Goal: Task Accomplishment & Management: Manage account settings

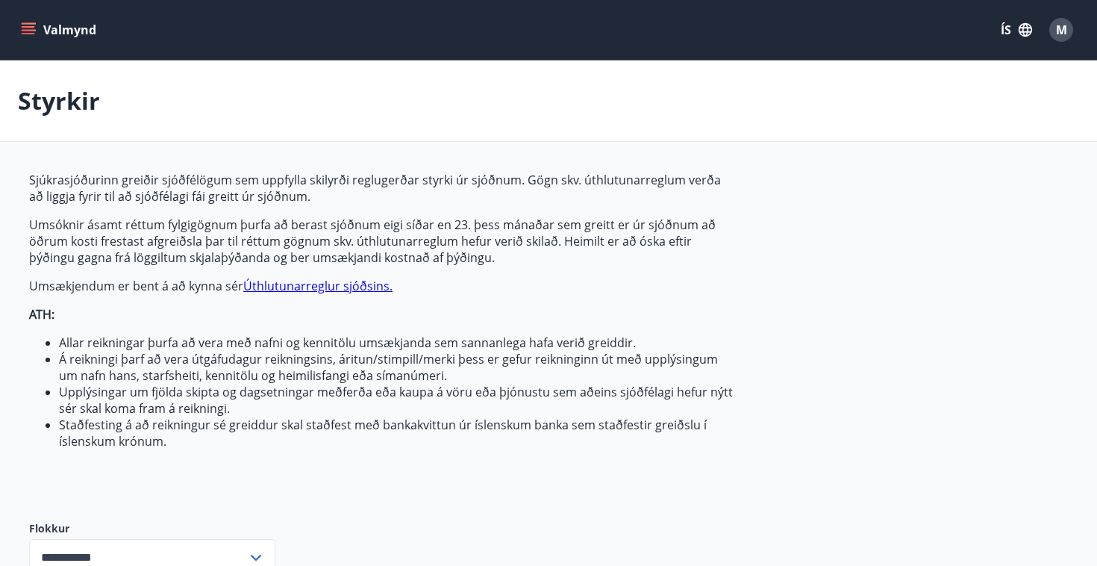
click at [63, 31] on button "Valmynd" at bounding box center [60, 29] width 84 height 27
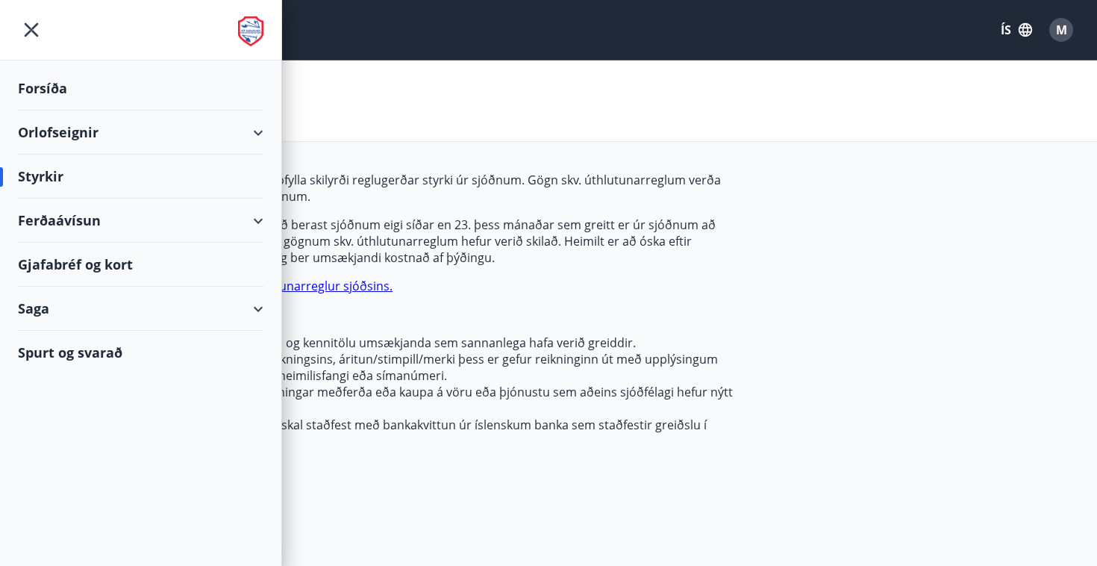
click at [27, 31] on icon "menu" at bounding box center [31, 29] width 27 height 27
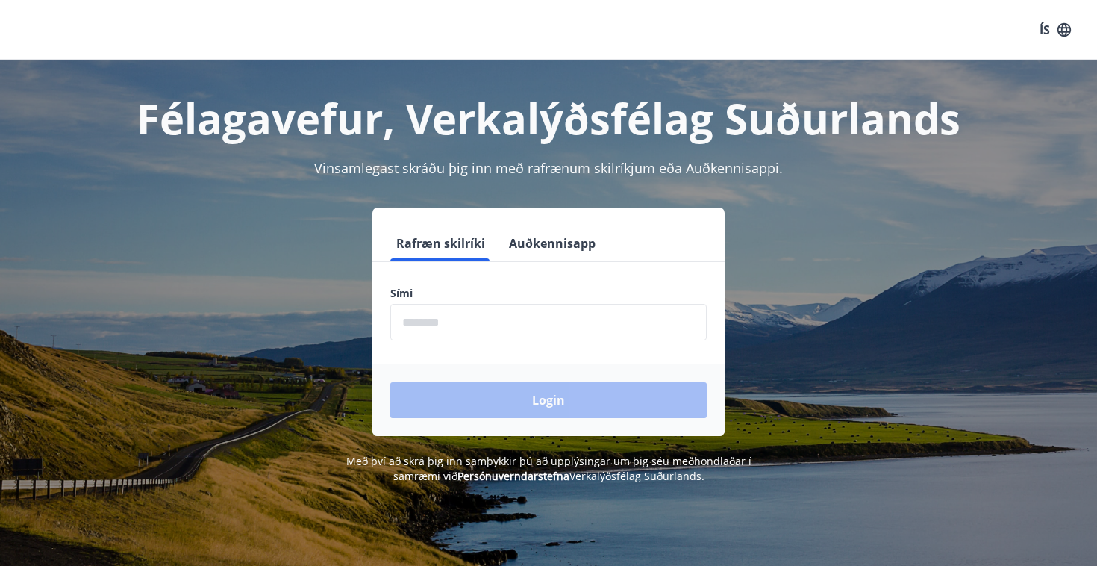
click at [476, 313] on input "phone" at bounding box center [548, 322] width 316 height 37
type input "*"
click at [543, 238] on button "Auðkennisapp" at bounding box center [552, 243] width 99 height 36
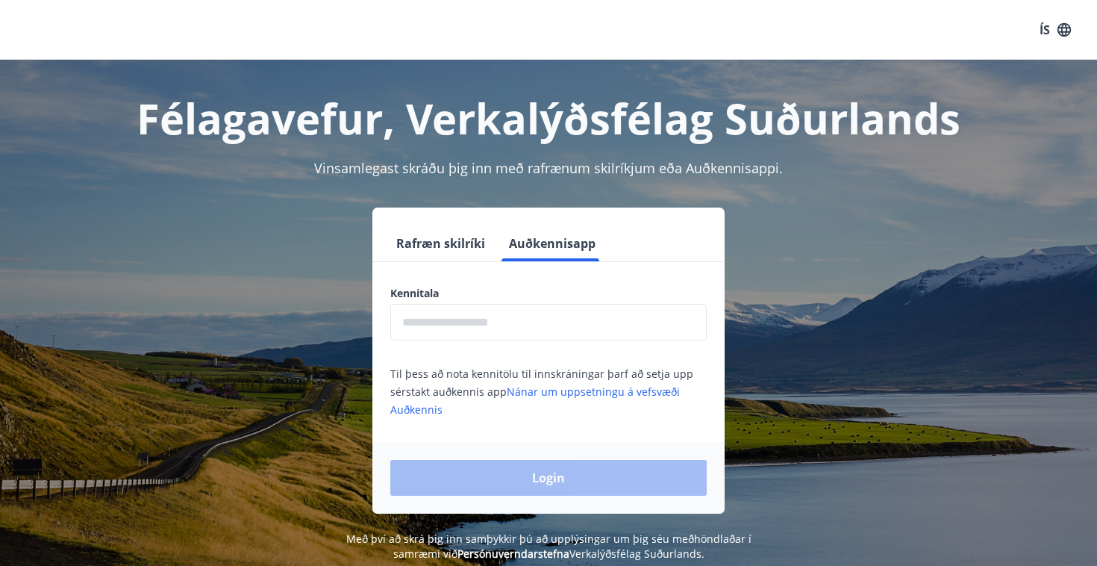
click at [475, 330] on input "text" at bounding box center [548, 322] width 316 height 37
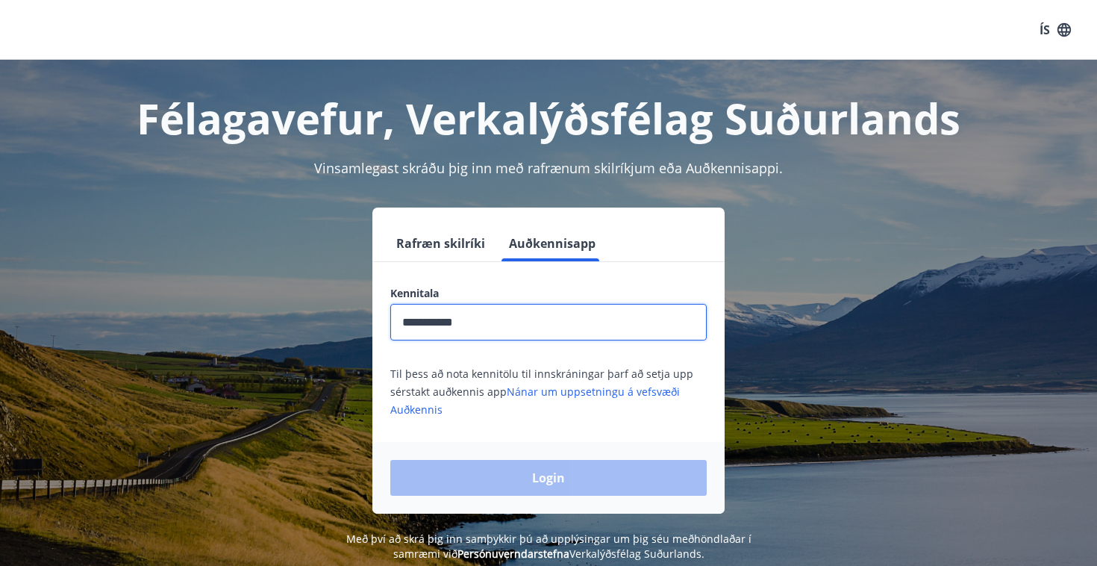
type input "**********"
click at [522, 468] on div "Login" at bounding box center [548, 478] width 352 height 72
click at [488, 322] on input "**********" at bounding box center [548, 322] width 316 height 37
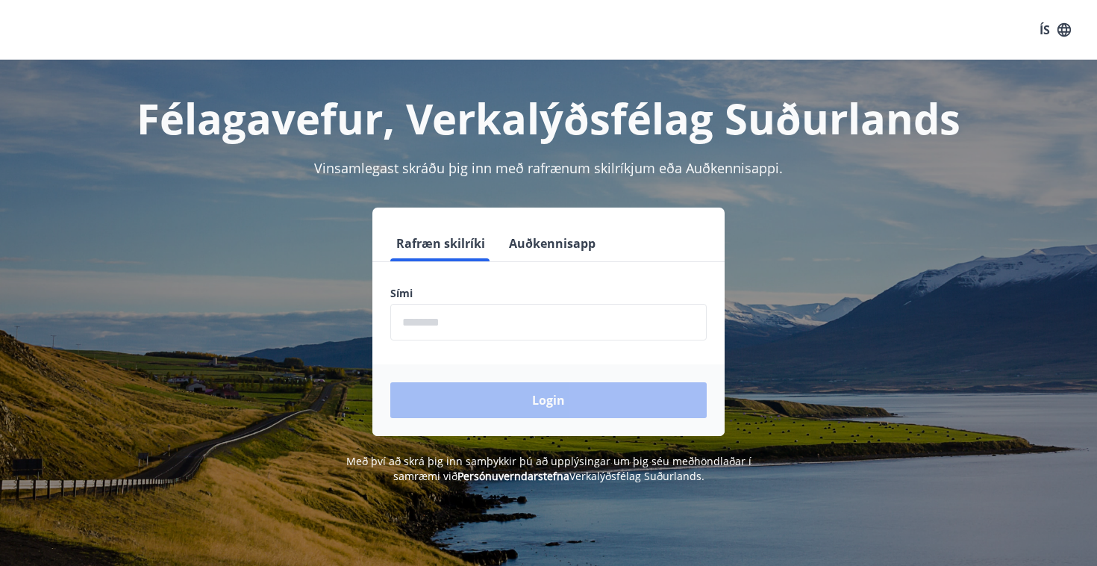
click at [564, 235] on button "Auðkennisapp" at bounding box center [552, 243] width 99 height 36
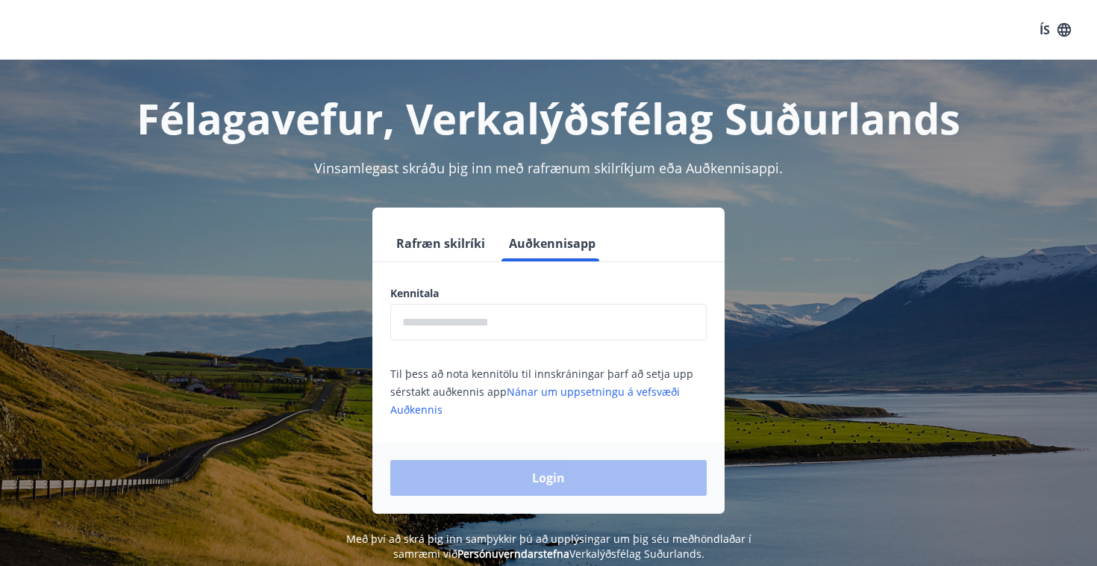
click at [469, 320] on input "text" at bounding box center [548, 322] width 316 height 37
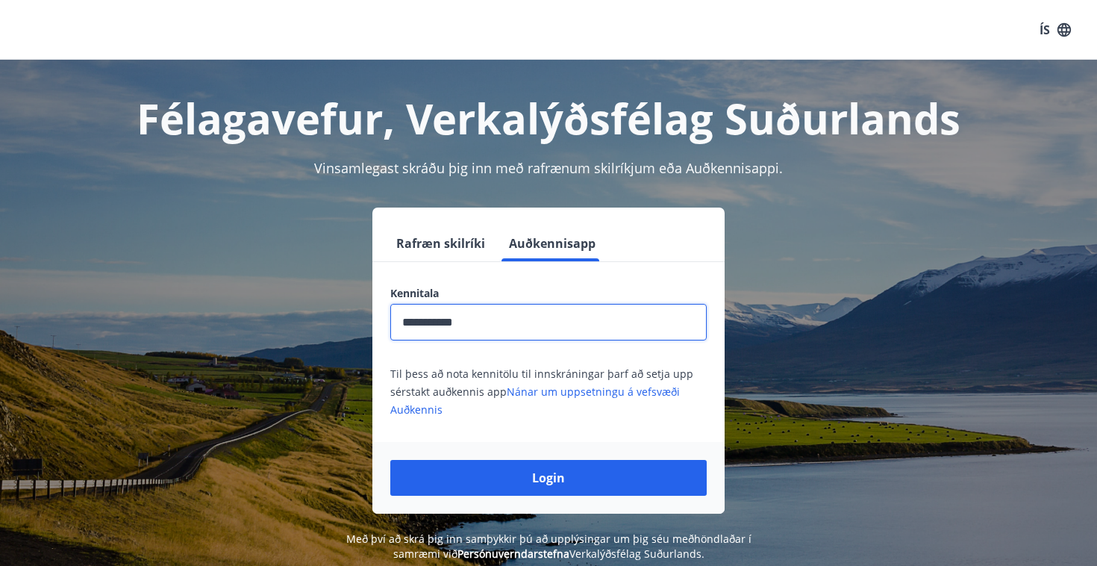
type input "**********"
click at [549, 478] on button "Login" at bounding box center [548, 478] width 316 height 36
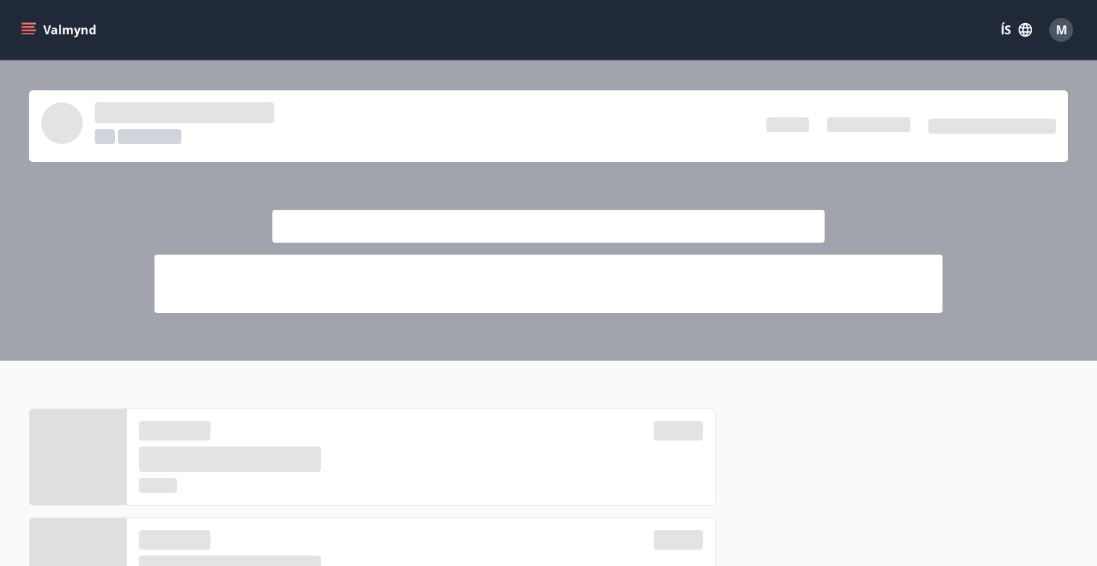
click at [39, 31] on button "Valmynd" at bounding box center [60, 29] width 84 height 27
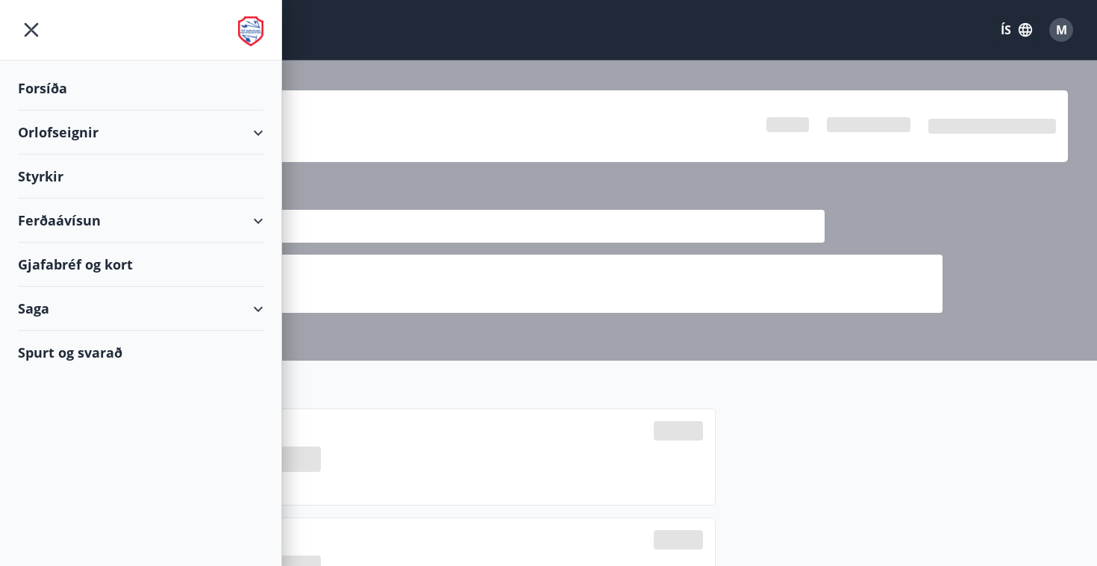
click at [43, 110] on div "Styrkir" at bounding box center [141, 88] width 246 height 44
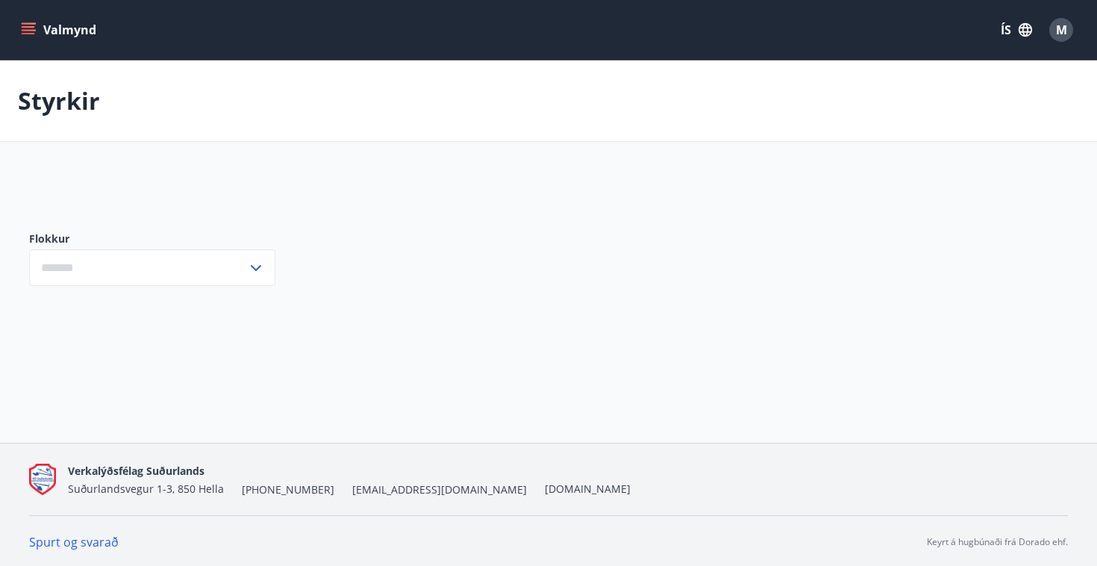
click at [256, 266] on icon at bounding box center [256, 268] width 18 height 18
click at [256, 266] on icon at bounding box center [256, 268] width 10 height 6
click at [256, 266] on icon at bounding box center [256, 268] width 18 height 18
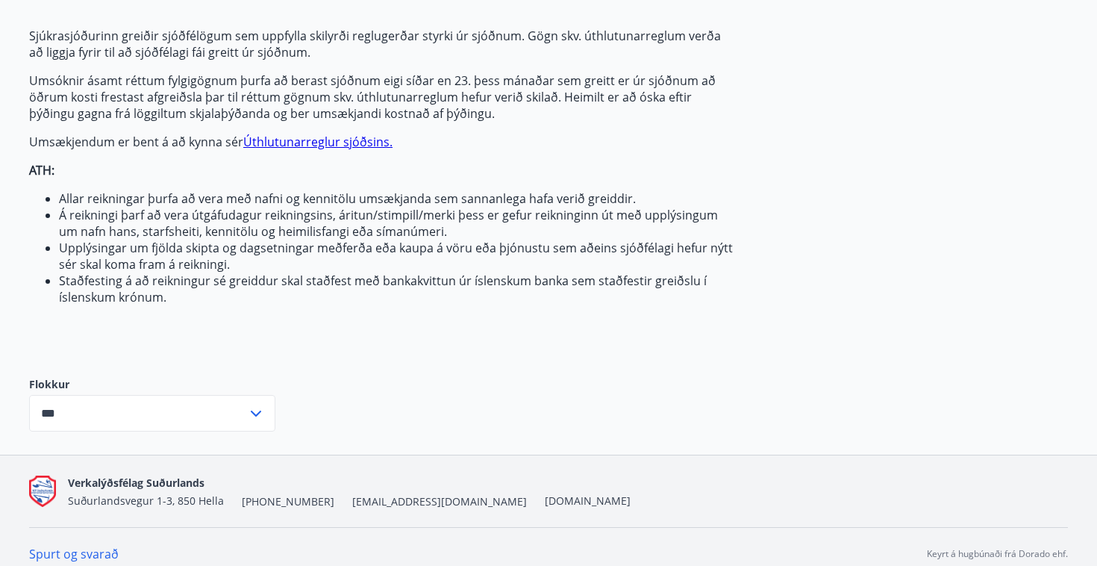
scroll to position [149, 0]
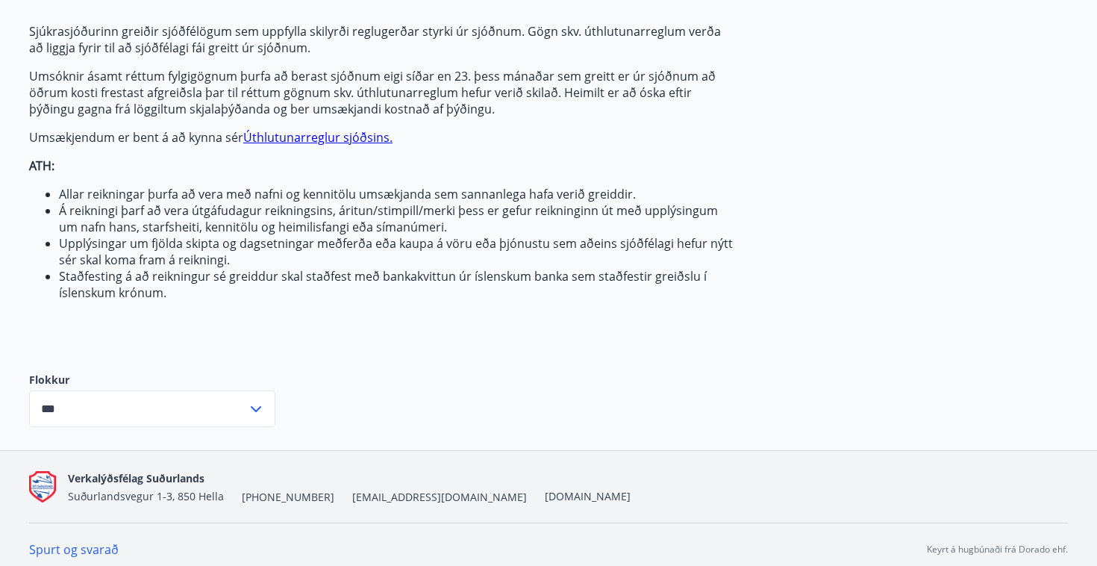
click at [257, 402] on icon at bounding box center [256, 409] width 18 height 18
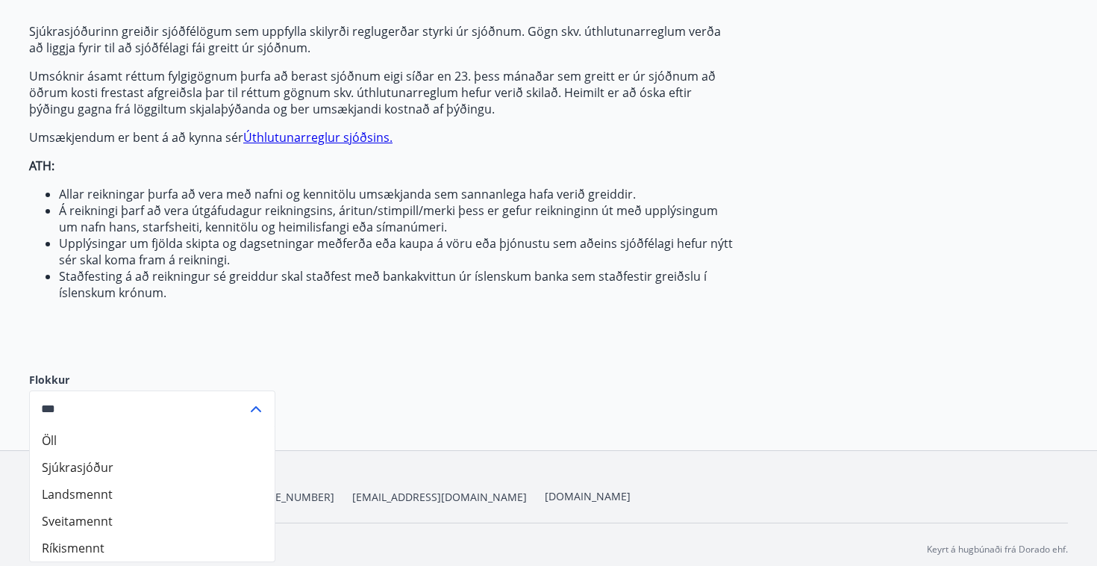
click at [124, 469] on li "Sjúkrasjóður" at bounding box center [152, 467] width 245 height 27
type input "**********"
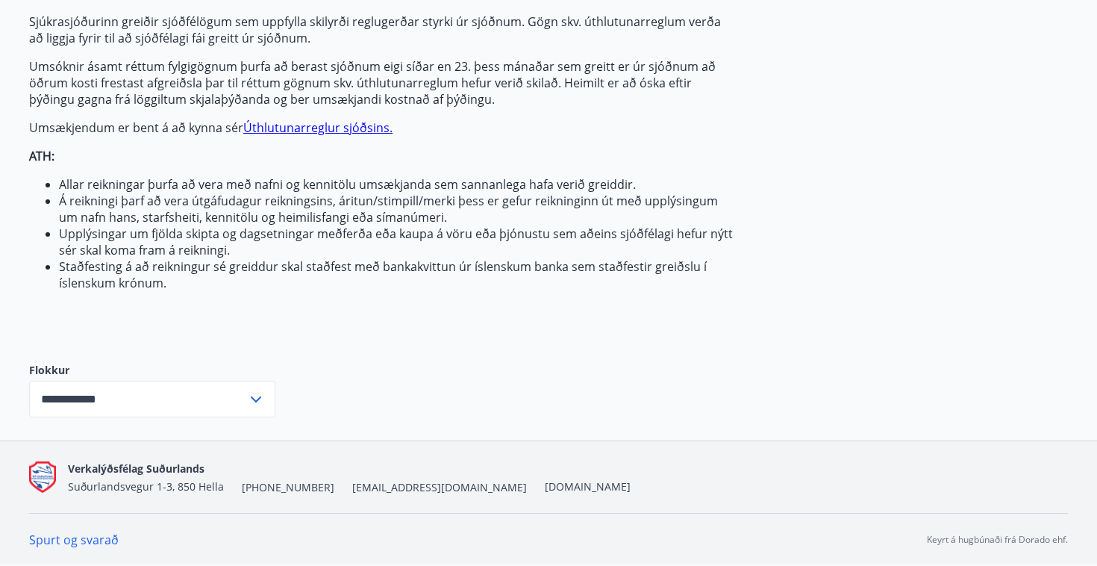
scroll to position [158, 0]
click at [261, 397] on icon at bounding box center [256, 399] width 18 height 18
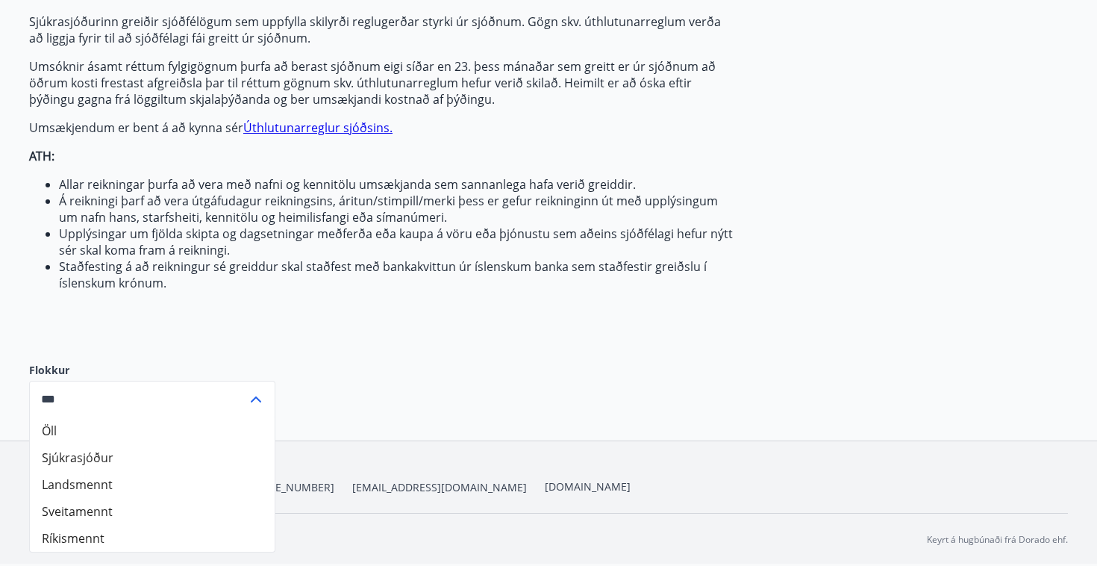
click at [140, 469] on li "Sjúkrasjóður" at bounding box center [152, 457] width 245 height 27
type input "**********"
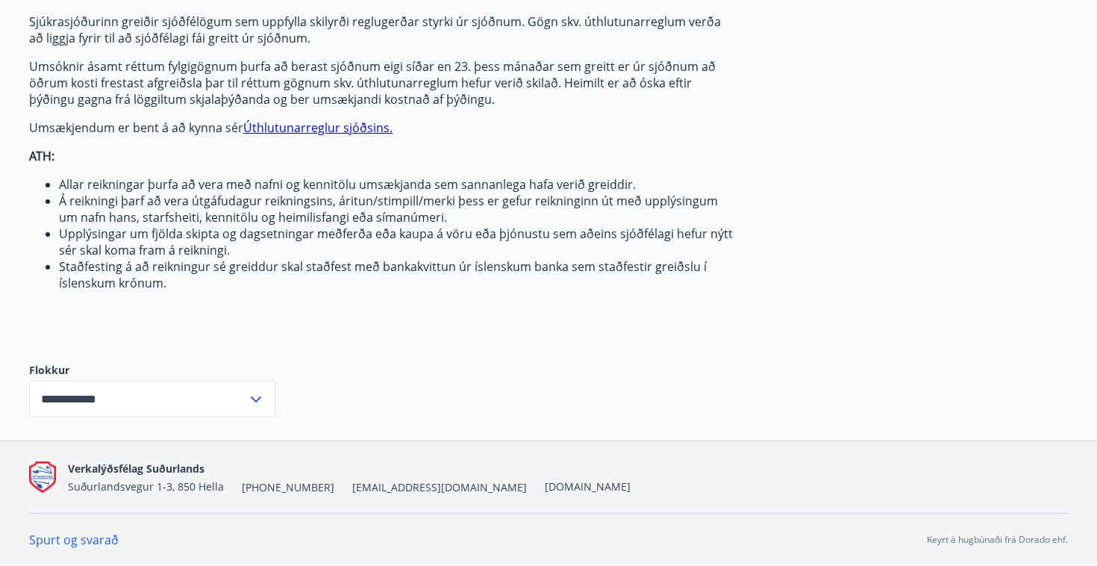
click at [234, 310] on div "Sjúkrasjóðurinn greiðir sjóðfélögum sem uppfylla skilyrði reglugerðar styrki úr…" at bounding box center [381, 175] width 705 height 325
click at [318, 127] on link "Úthlutunarreglur sjóðsins." at bounding box center [317, 127] width 149 height 16
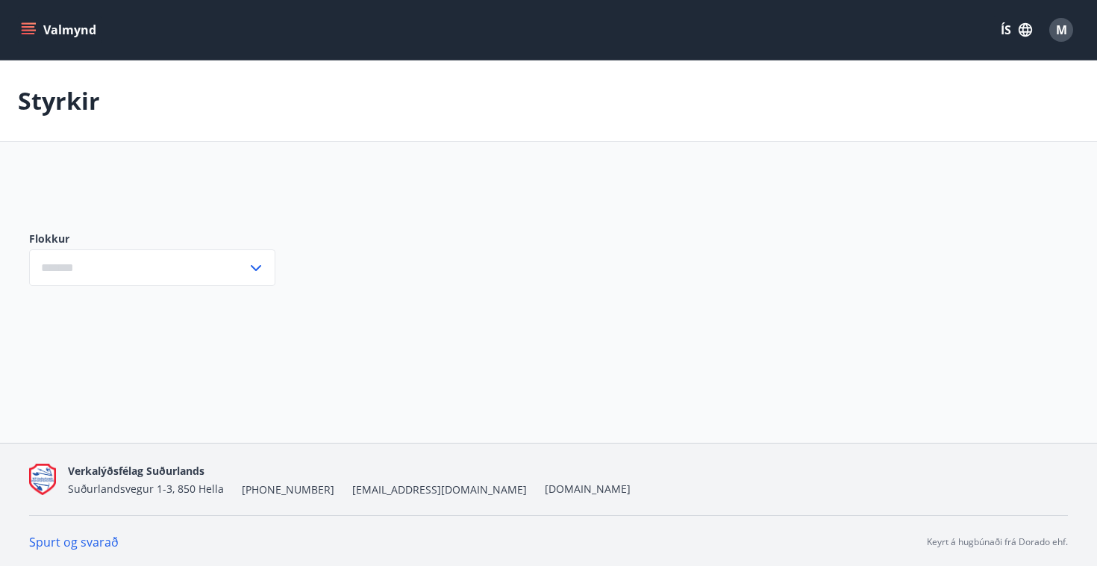
type input "***"
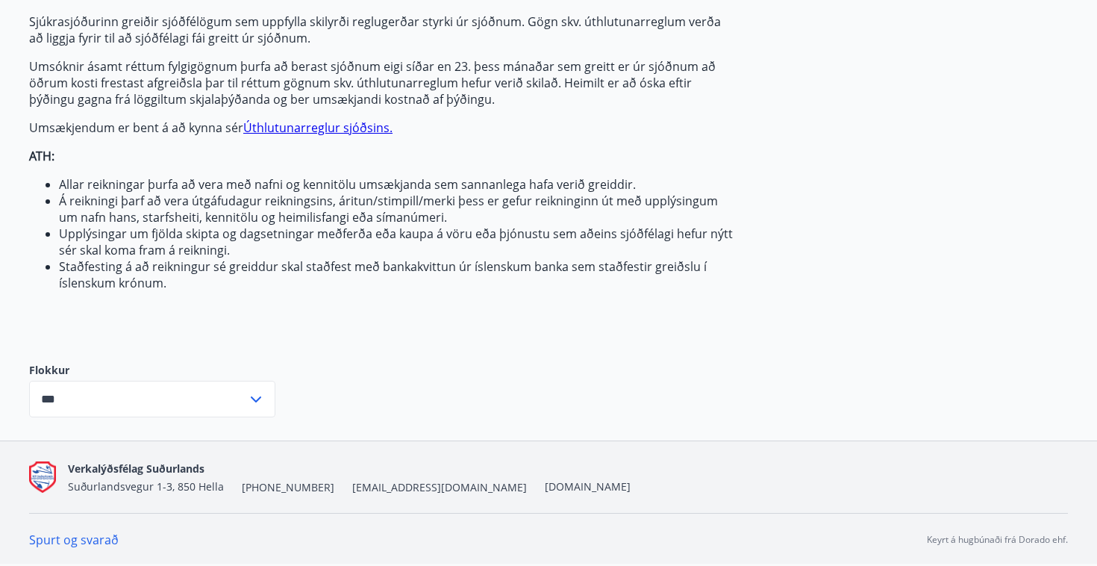
scroll to position [158, 0]
click at [252, 396] on icon at bounding box center [256, 399] width 18 height 18
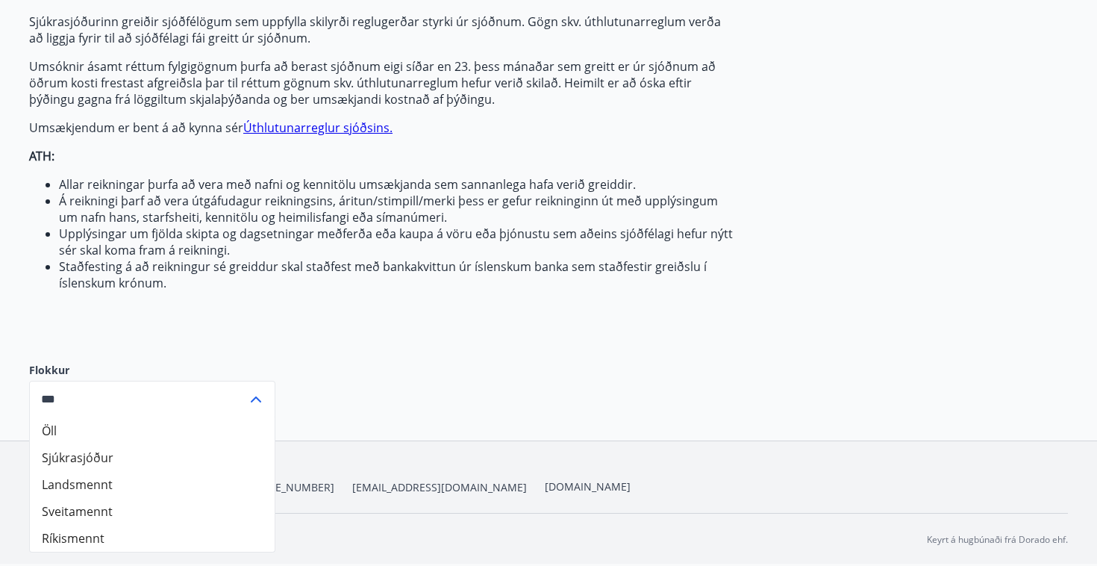
click at [80, 396] on input "***" at bounding box center [138, 399] width 218 height 37
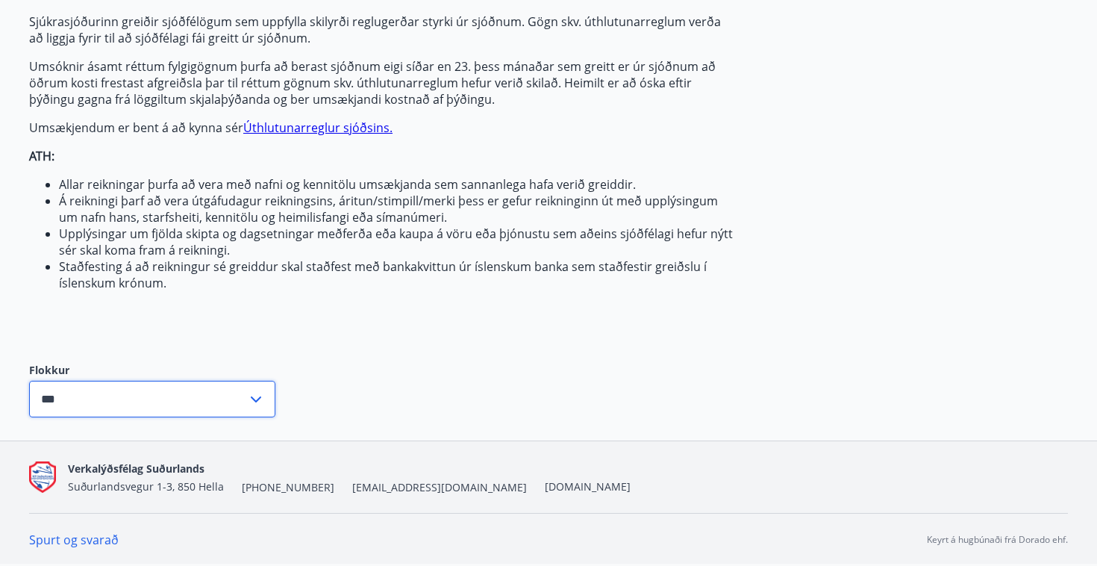
click at [80, 396] on input "***" at bounding box center [138, 399] width 218 height 37
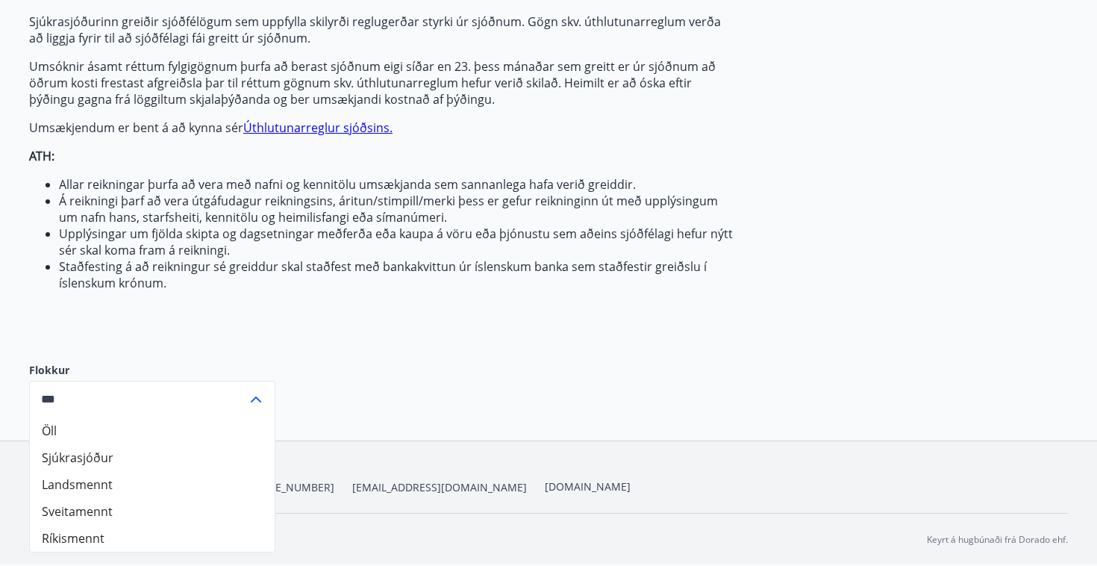
click at [64, 426] on li "Öll" at bounding box center [152, 430] width 245 height 27
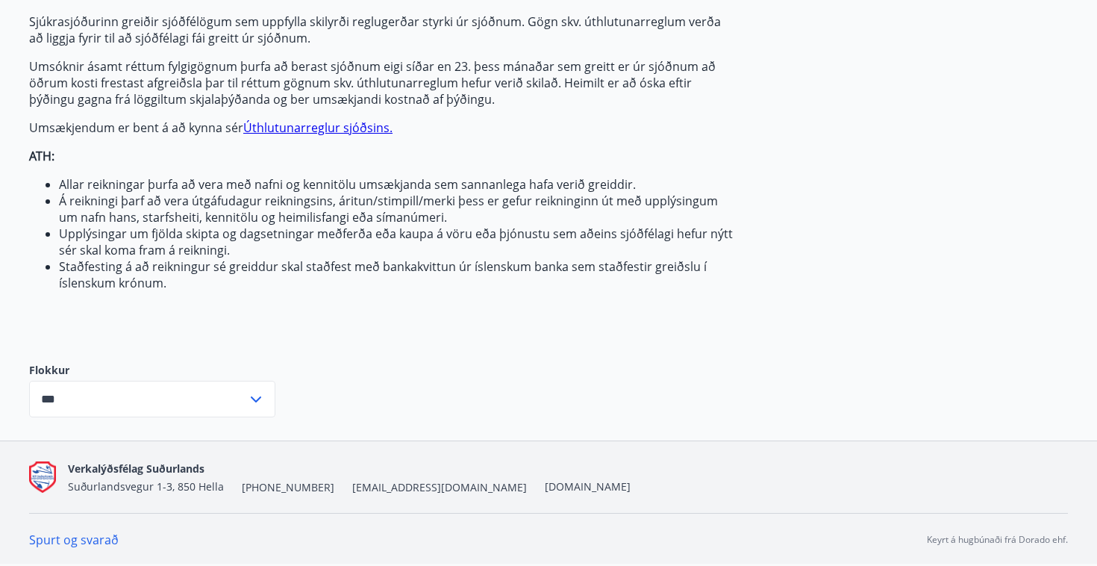
click at [278, 257] on li "Upplýsingar um fjölda skipta og dagsetningar meðferða eða kaupa á vöru eða þjón…" at bounding box center [396, 241] width 675 height 33
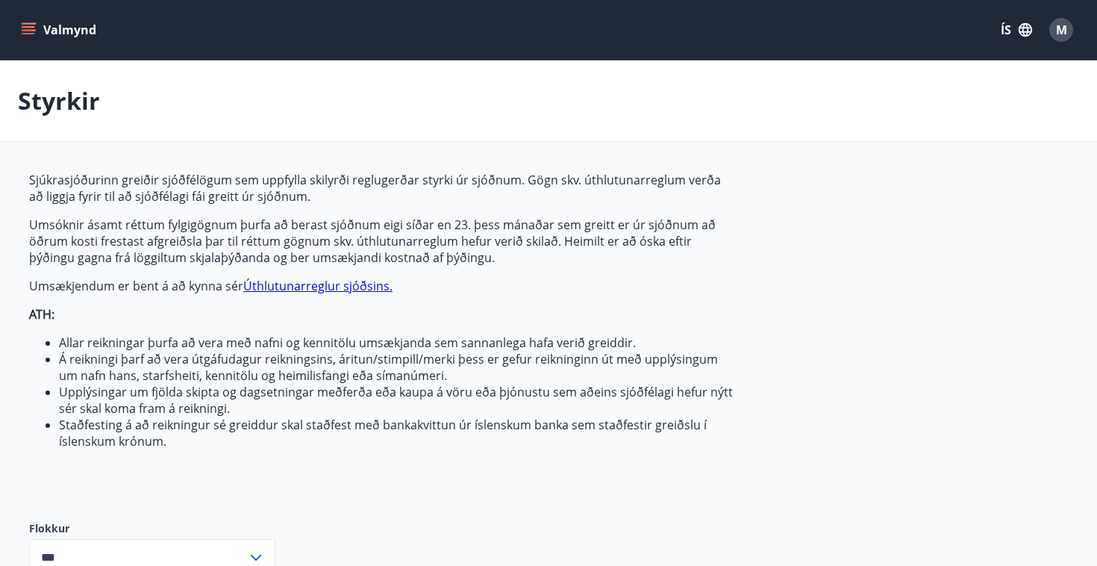
scroll to position [0, 0]
click at [42, 34] on button "Valmynd" at bounding box center [60, 29] width 84 height 27
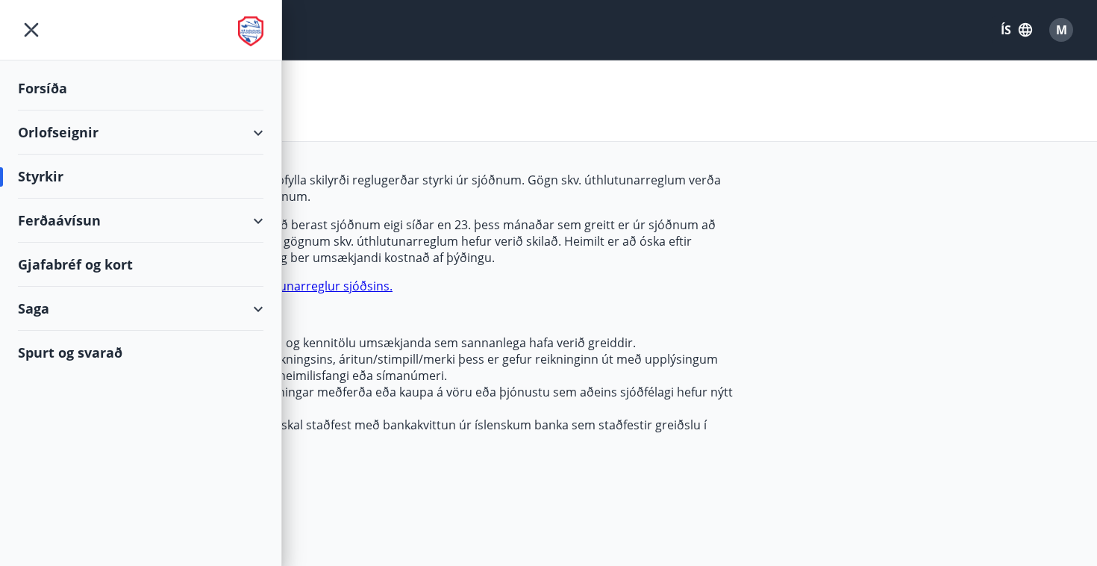
click at [43, 174] on div "Styrkir" at bounding box center [141, 176] width 246 height 44
click at [73, 225] on div "Ferðaávísun" at bounding box center [141, 221] width 246 height 44
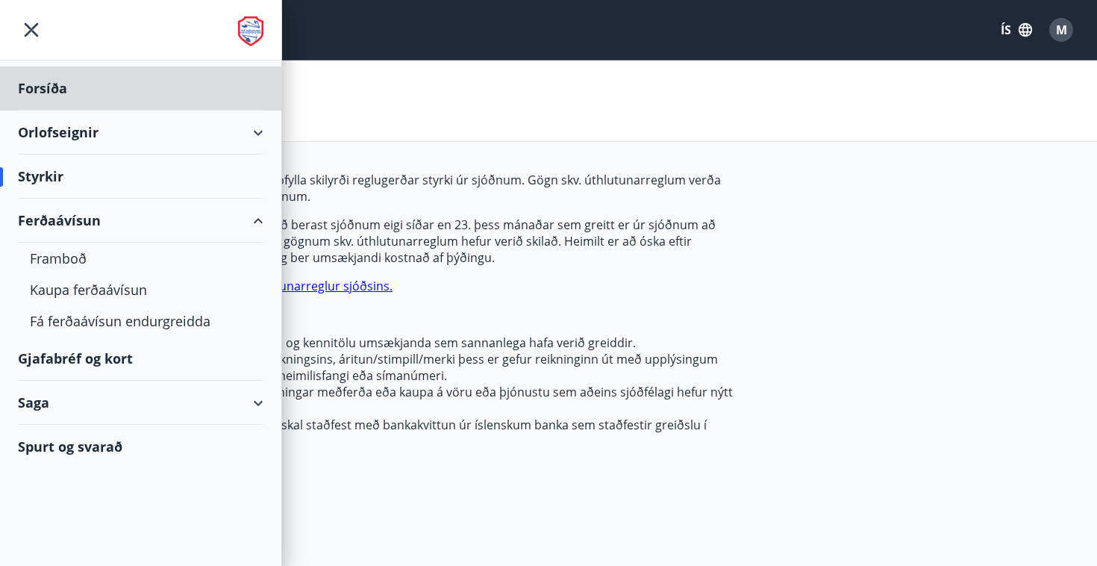
click at [47, 184] on div "Styrkir" at bounding box center [141, 176] width 246 height 44
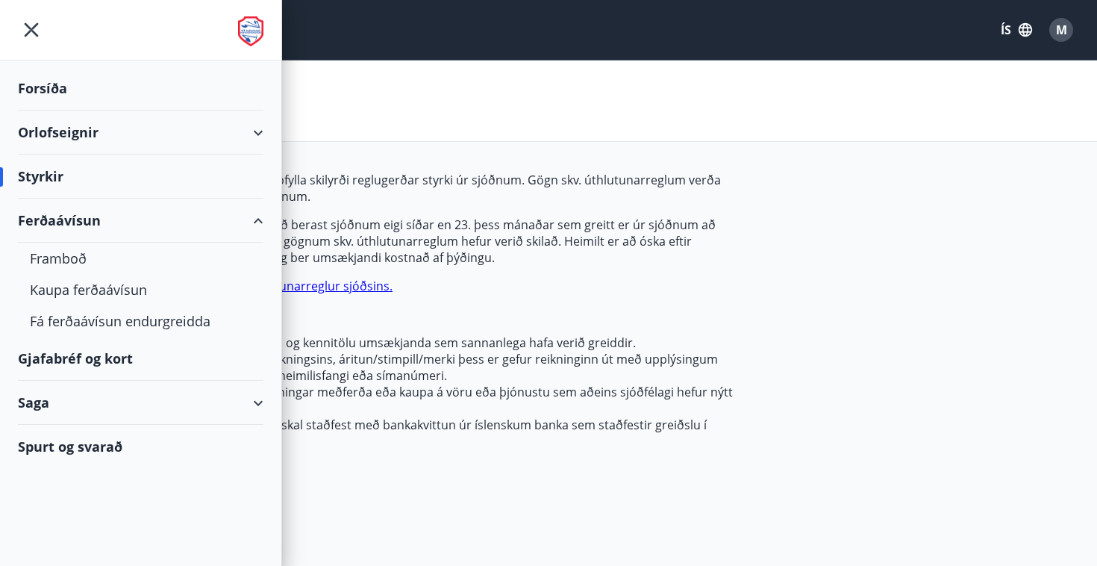
click at [346, 228] on p "Umsóknir ásamt réttum fylgigögnum þurfa að berast sjóðnum eigi síðar en 23. þes…" at bounding box center [381, 240] width 705 height 49
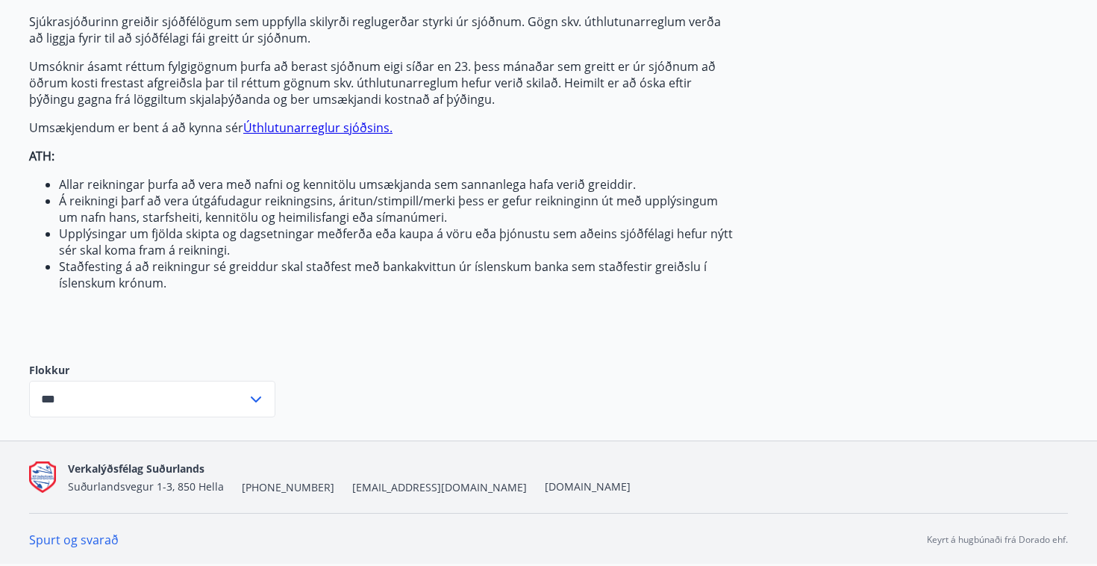
scroll to position [158, 0]
click at [94, 543] on link "Spurt og svarað" at bounding box center [74, 539] width 90 height 16
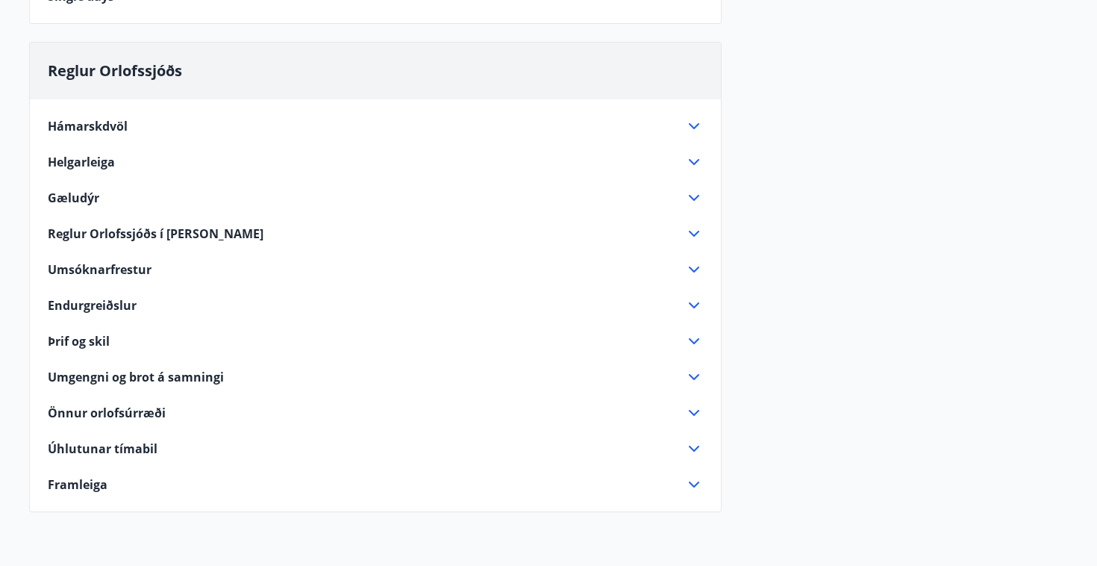
scroll to position [926, 0]
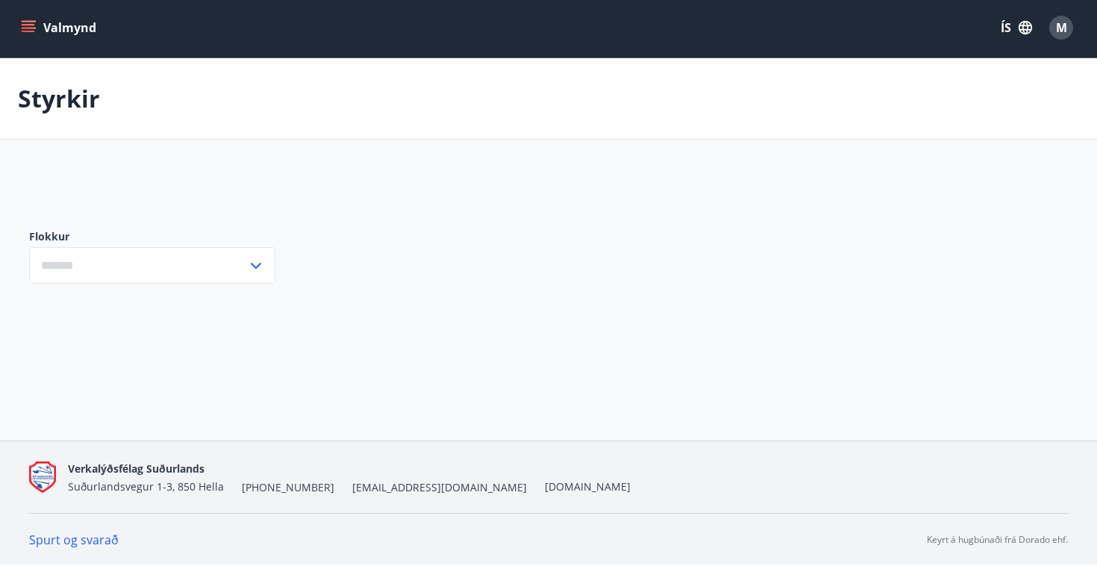
scroll to position [2, 0]
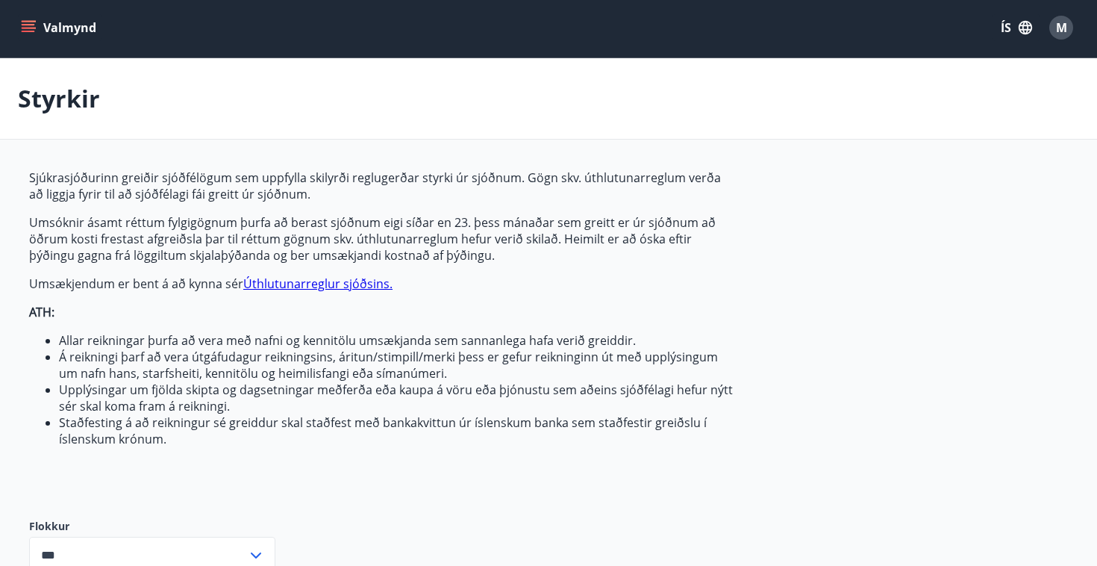
click at [1025, 29] on icon "button" at bounding box center [1025, 27] width 13 height 13
click at [830, 94] on span "English" at bounding box center [838, 92] width 37 height 14
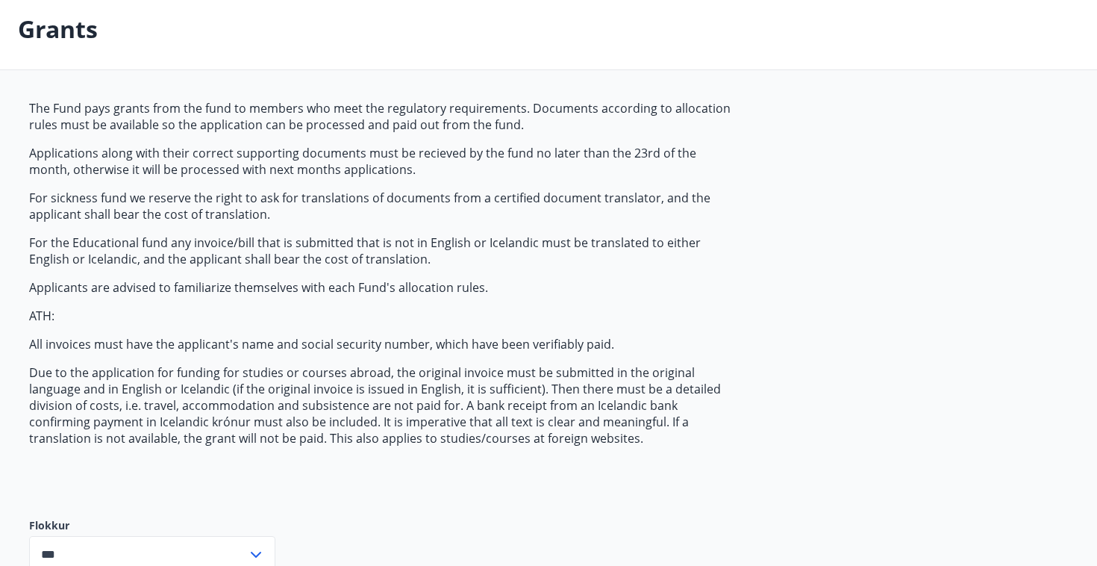
scroll to position [69, 0]
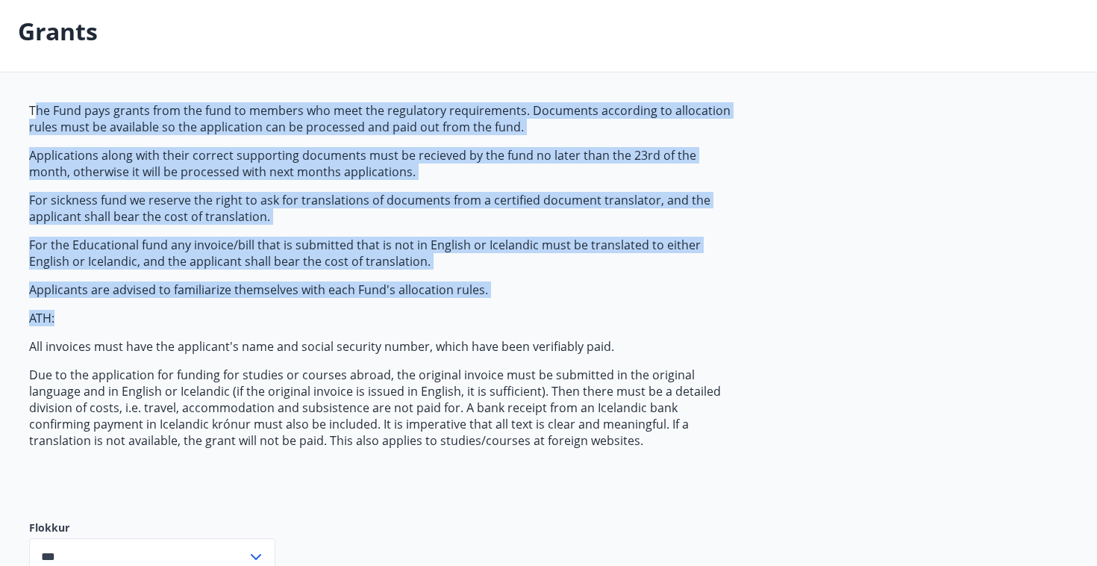
drag, startPoint x: 33, startPoint y: 107, endPoint x: 508, endPoint y: 322, distance: 521.1
click at [508, 322] on span "The Fund pays grants from the fund to members who meet the regulatory requireme…" at bounding box center [381, 275] width 705 height 346
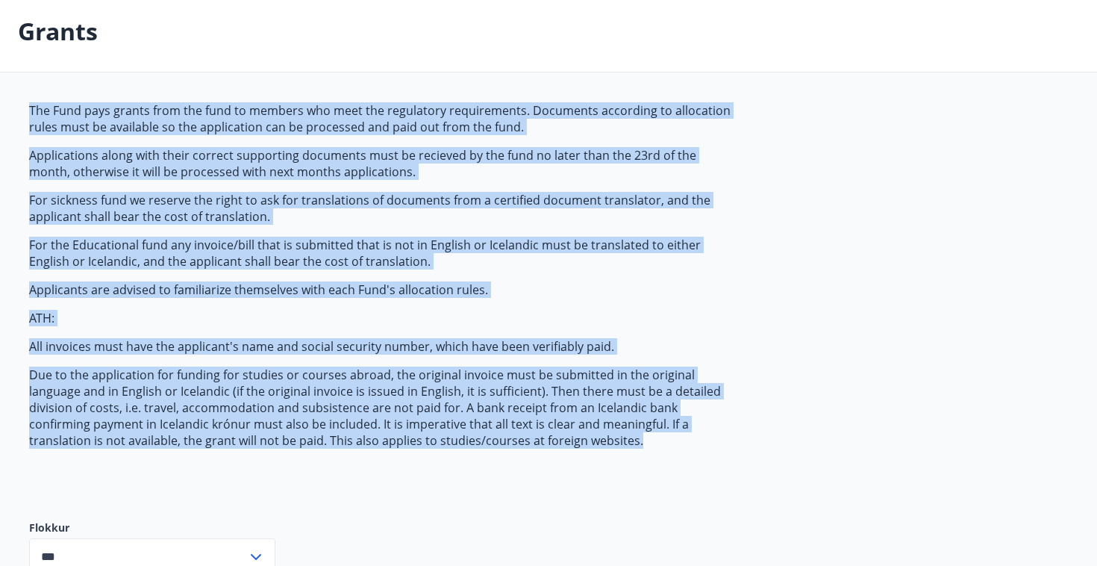
drag, startPoint x: 32, startPoint y: 102, endPoint x: 564, endPoint y: 441, distance: 630.2
click at [564, 441] on span "The Fund pays grants from the fund to members who meet the regulatory requireme…" at bounding box center [381, 275] width 705 height 346
copy span "The Fund pays grants from the fund to members who meet the regulatory requireme…"
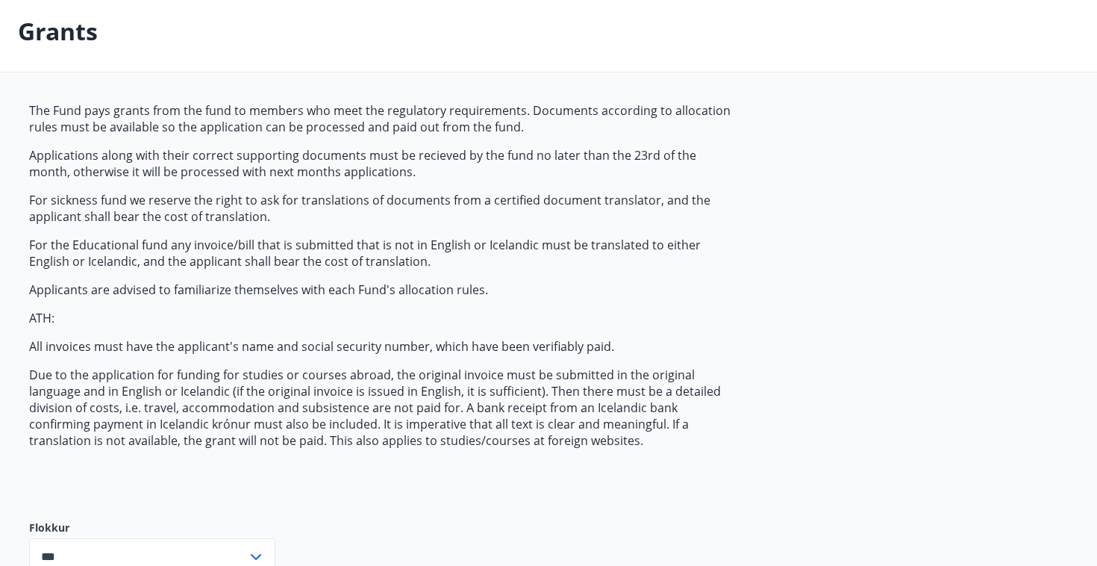
click at [774, 250] on div "The Fund pays grants from the fund to members who meet the regulatory requireme…" at bounding box center [548, 350] width 1039 height 496
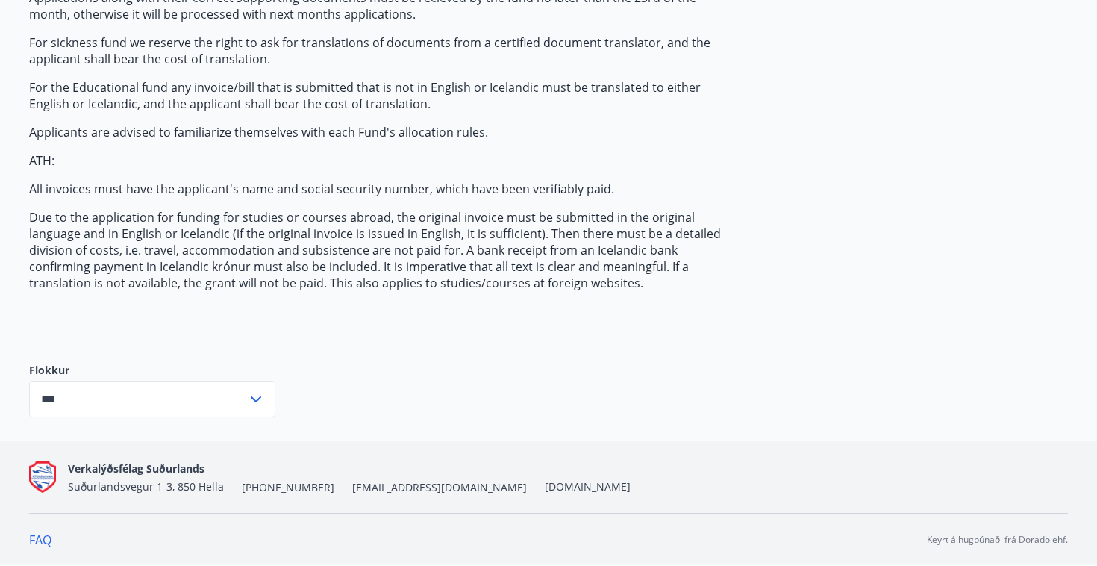
scroll to position [227, 0]
click at [260, 399] on icon at bounding box center [256, 399] width 18 height 18
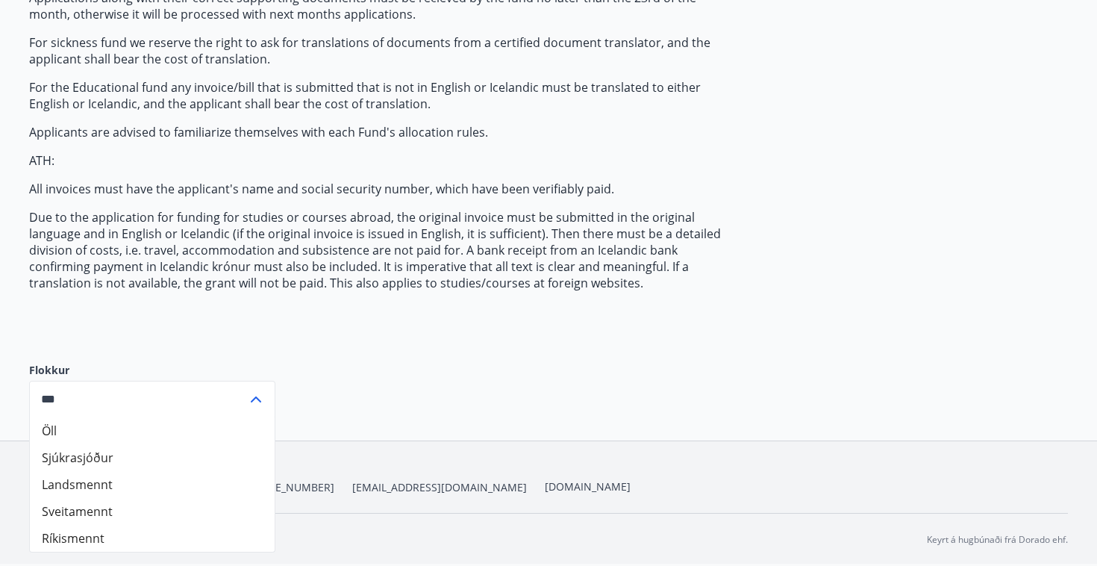
click at [107, 459] on li "Sjúkrasjóður" at bounding box center [152, 457] width 245 height 27
type input "**********"
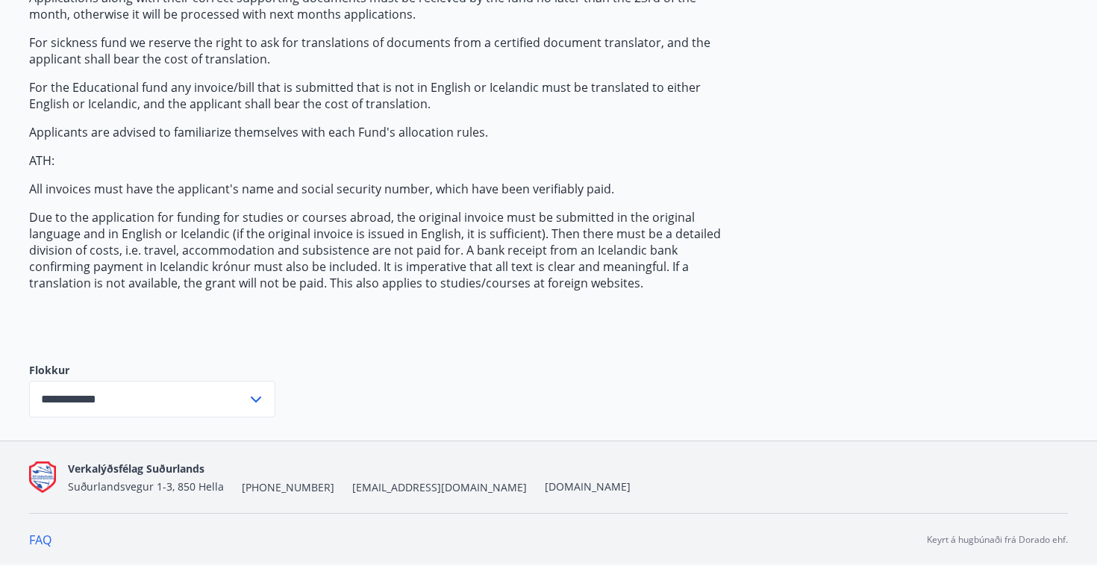
click at [146, 333] on div "The Fund pays grants from the fund to members who meet the regulatory requireme…" at bounding box center [381, 142] width 705 height 394
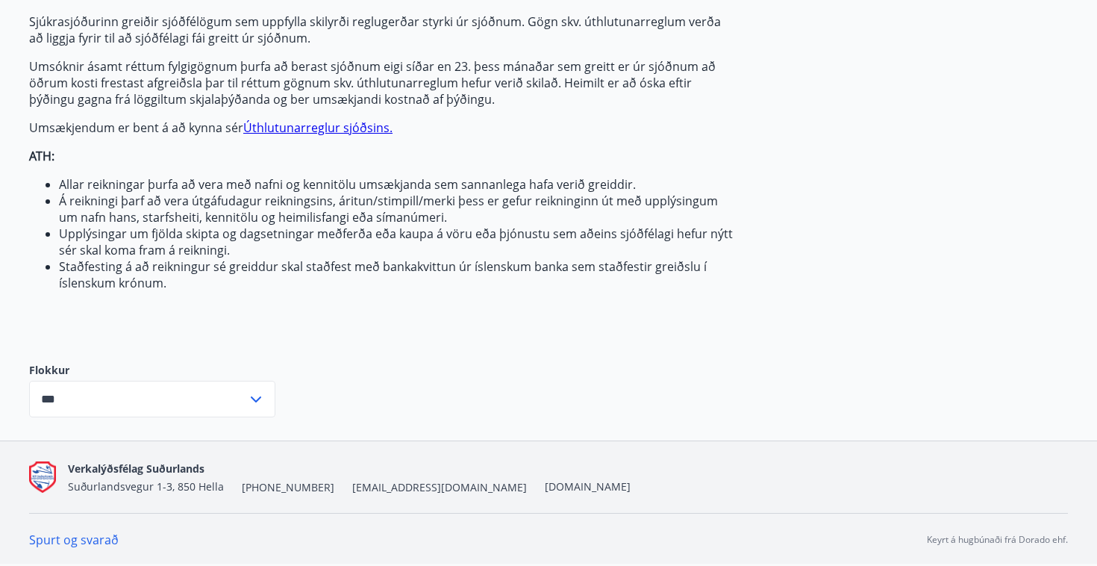
scroll to position [158, 0]
click at [257, 397] on icon at bounding box center [256, 399] width 18 height 18
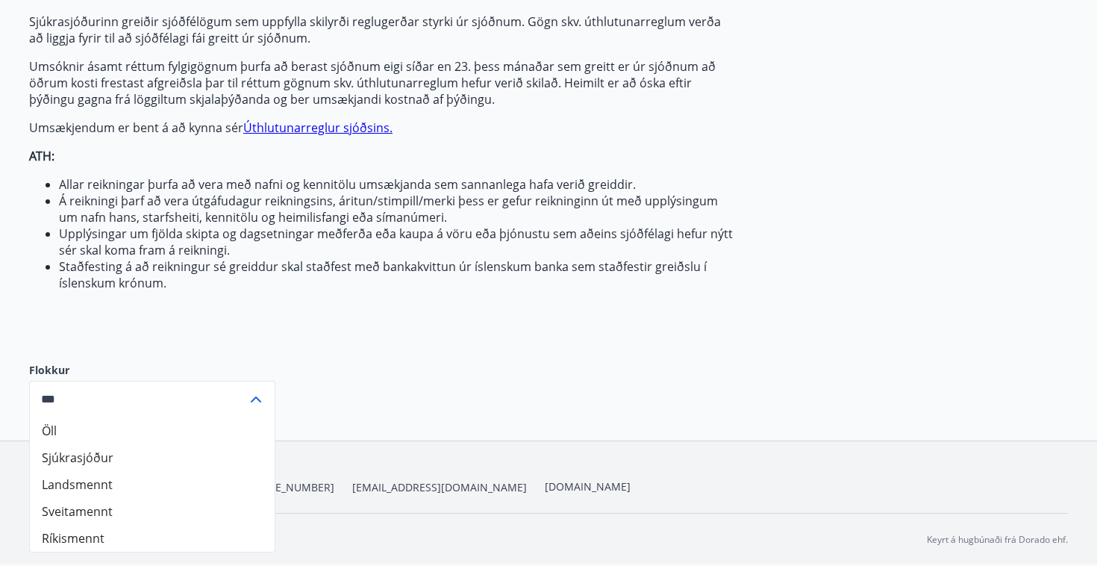
click at [160, 458] on li "Sjúkrasjóður" at bounding box center [152, 457] width 245 height 27
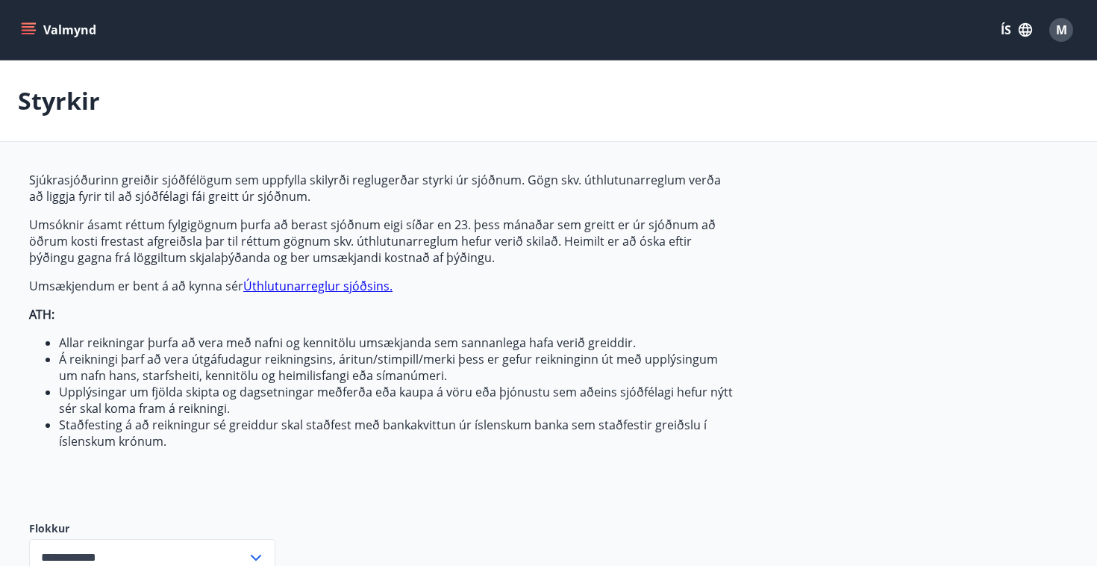
scroll to position [116, 0]
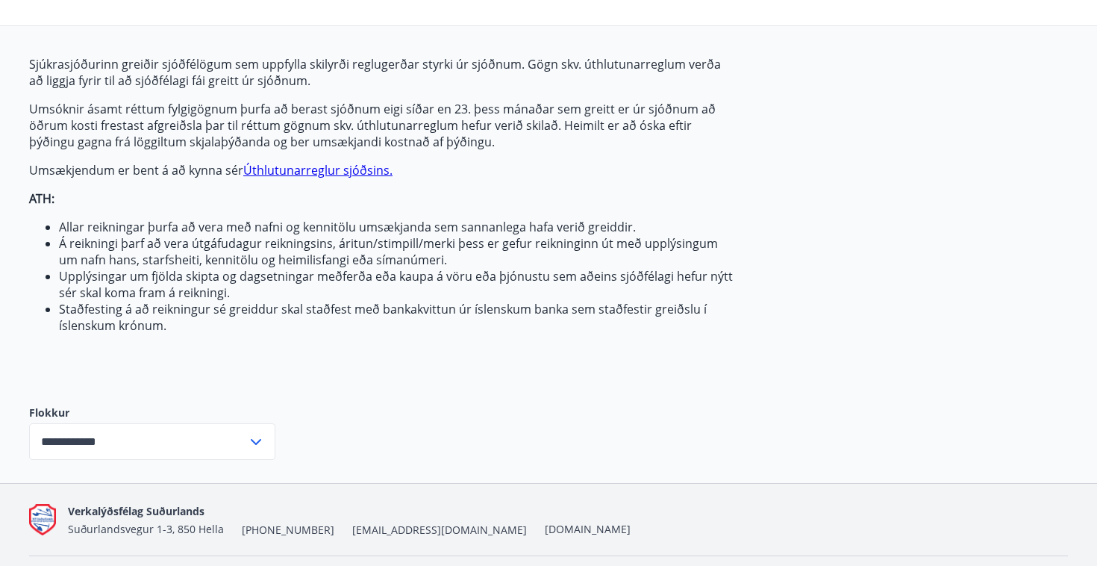
click at [230, 451] on input "**********" at bounding box center [138, 441] width 218 height 37
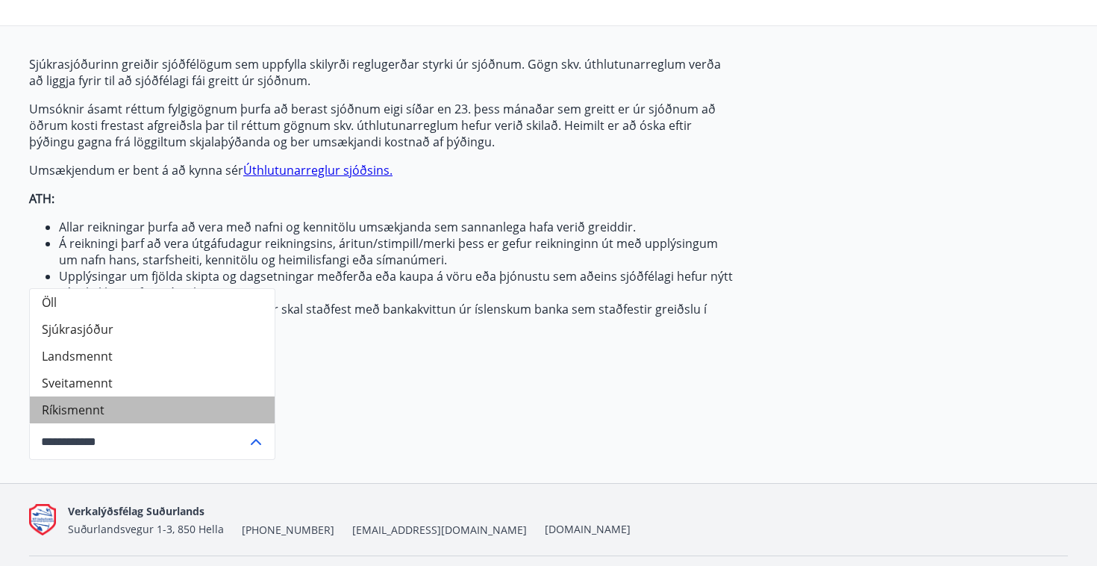
click at [73, 396] on li "Ríkismennt" at bounding box center [152, 409] width 245 height 27
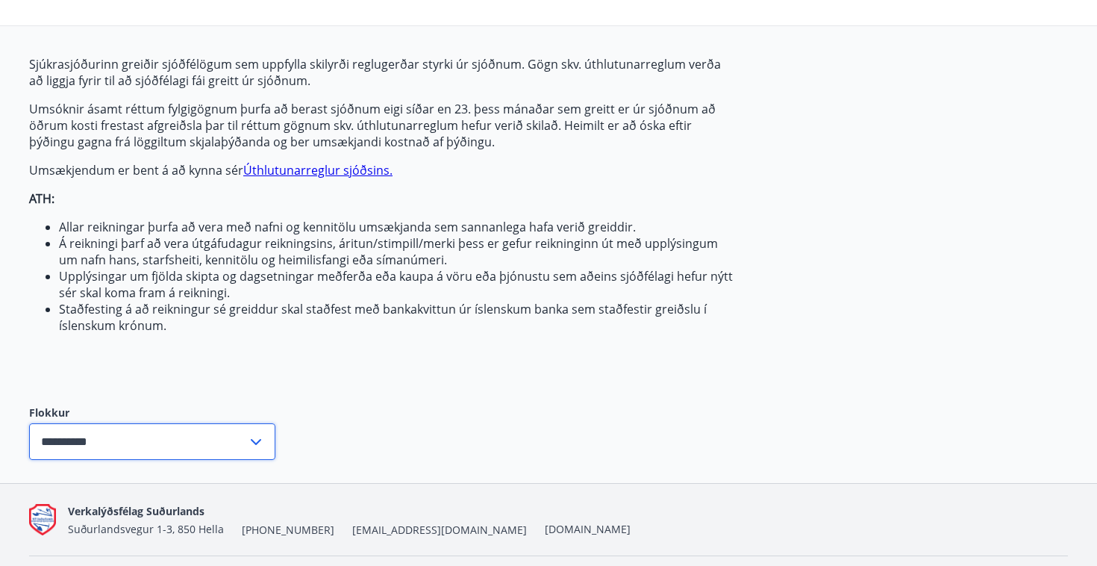
click at [121, 437] on input "**********" at bounding box center [138, 441] width 218 height 37
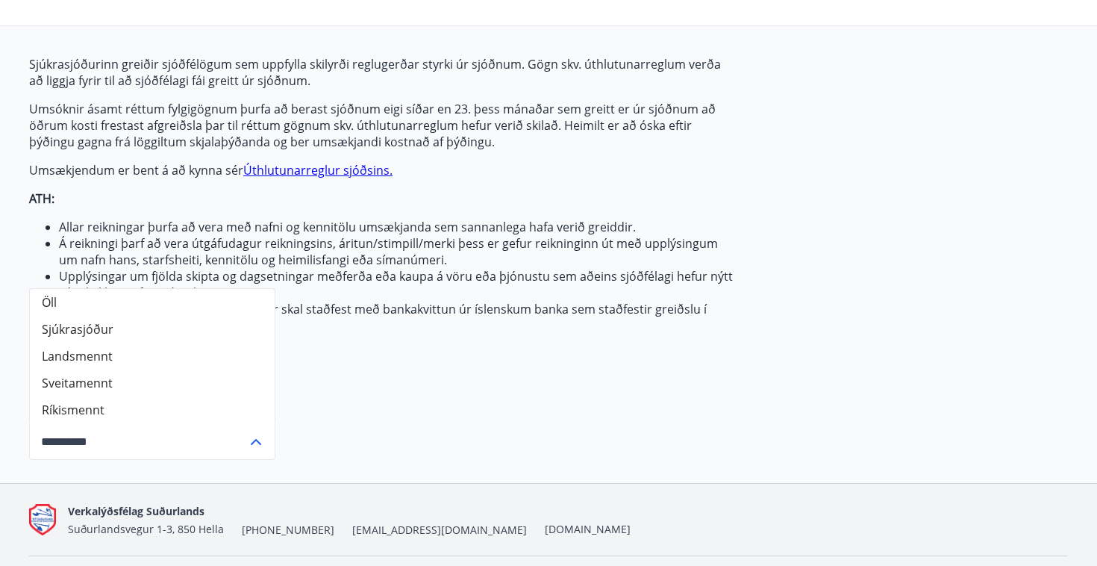
click at [86, 381] on li "Sveitamennt" at bounding box center [152, 382] width 245 height 27
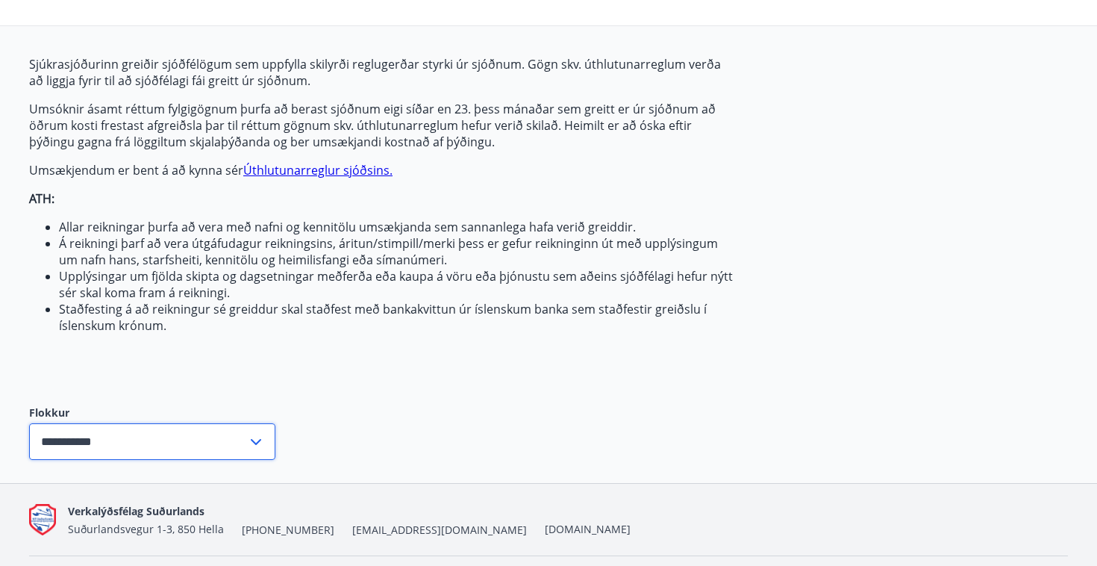
click at [131, 454] on input "**********" at bounding box center [138, 441] width 218 height 37
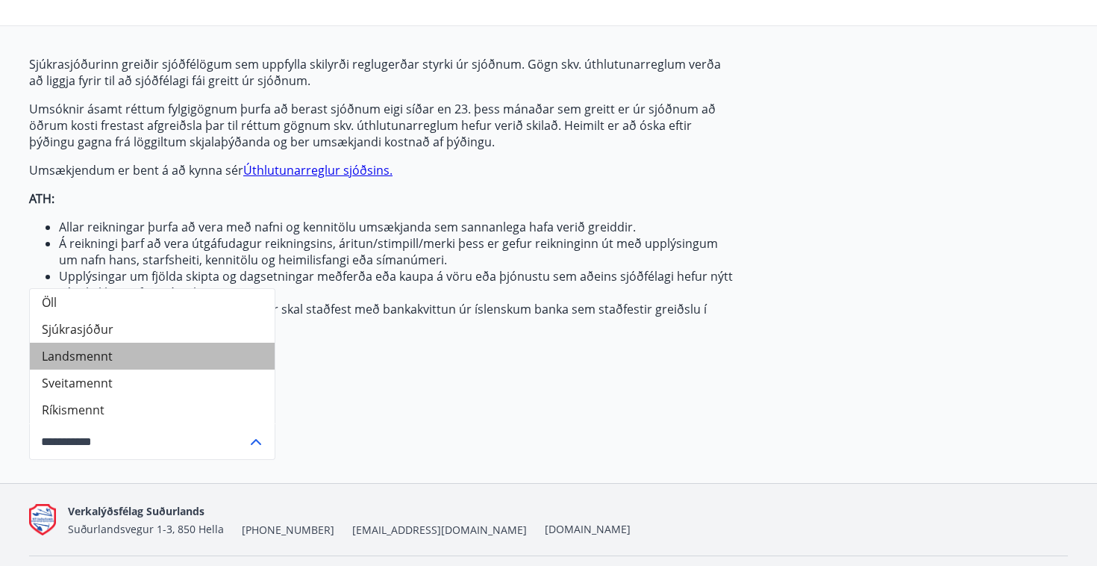
click at [84, 349] on li "Landsmennt" at bounding box center [152, 356] width 245 height 27
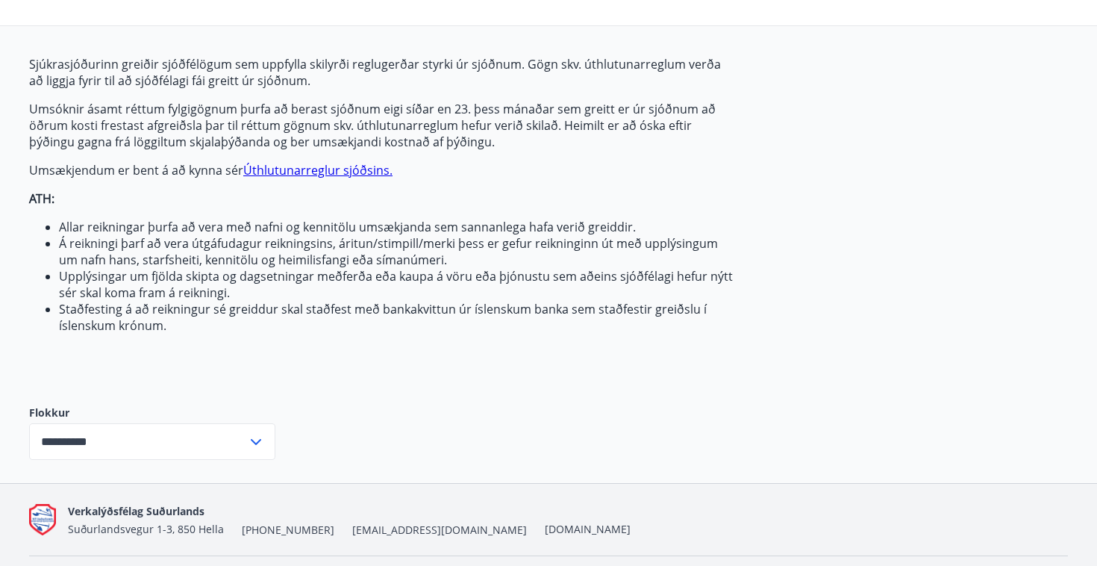
click at [128, 446] on input "**********" at bounding box center [138, 441] width 218 height 37
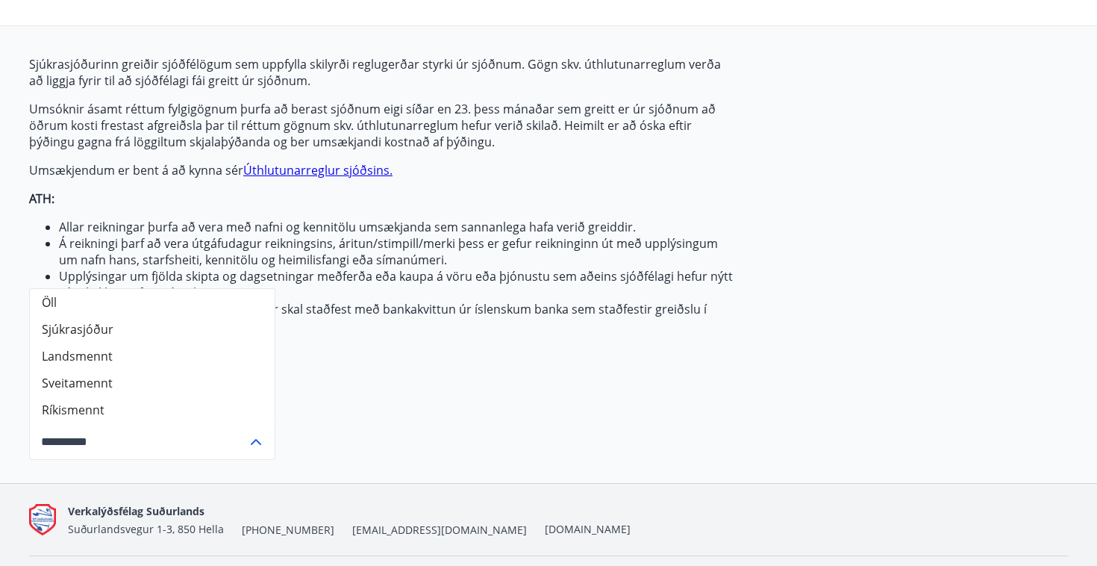
click at [85, 334] on li "Sjúkrasjóður" at bounding box center [152, 329] width 245 height 27
type input "**********"
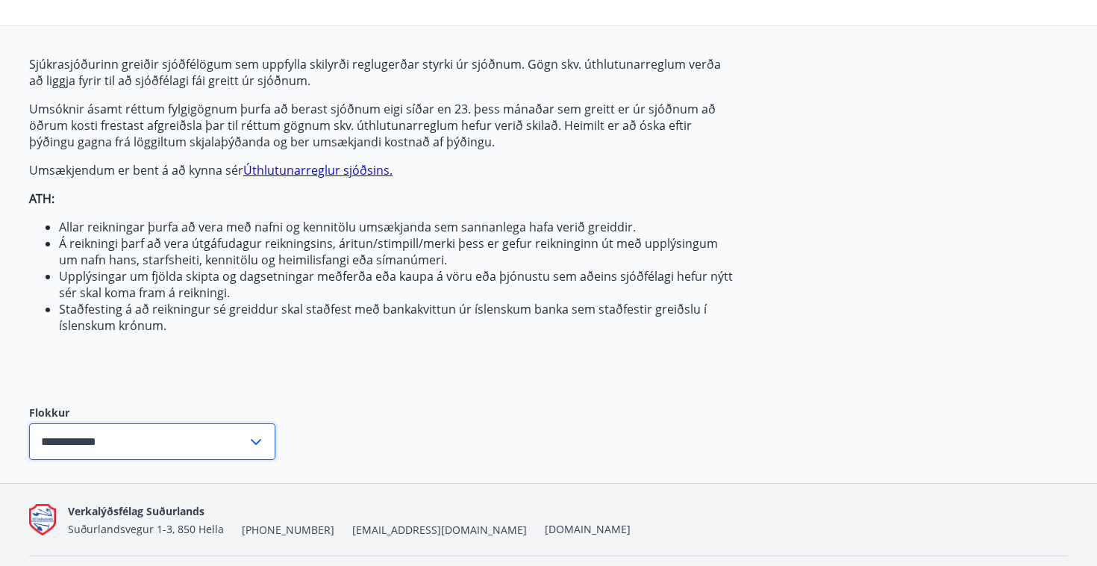
click at [119, 452] on input "**********" at bounding box center [138, 441] width 218 height 37
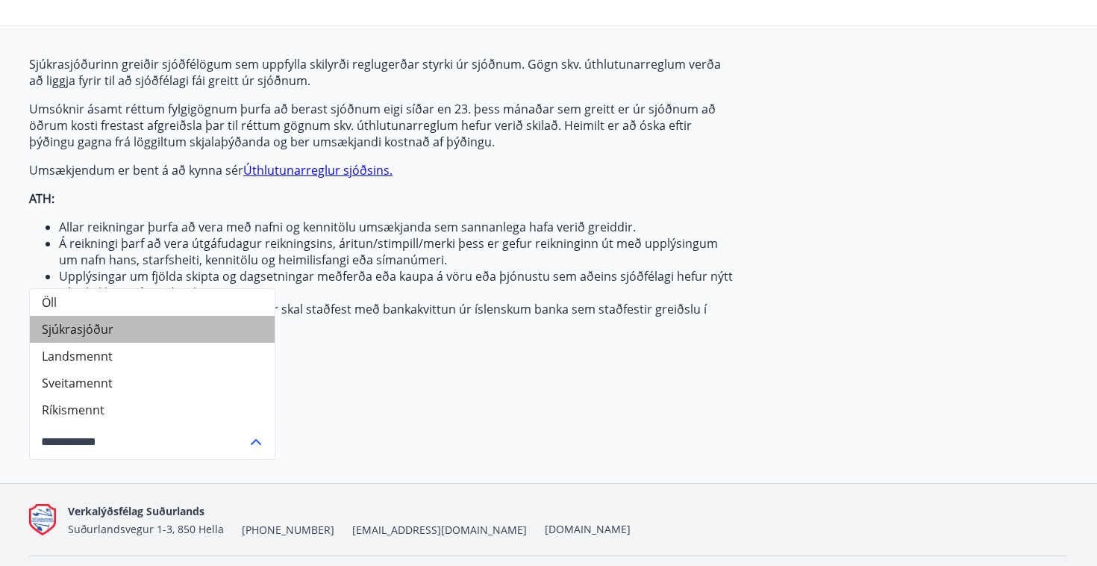
click at [66, 319] on li "Sjúkrasjóður" at bounding box center [152, 329] width 245 height 27
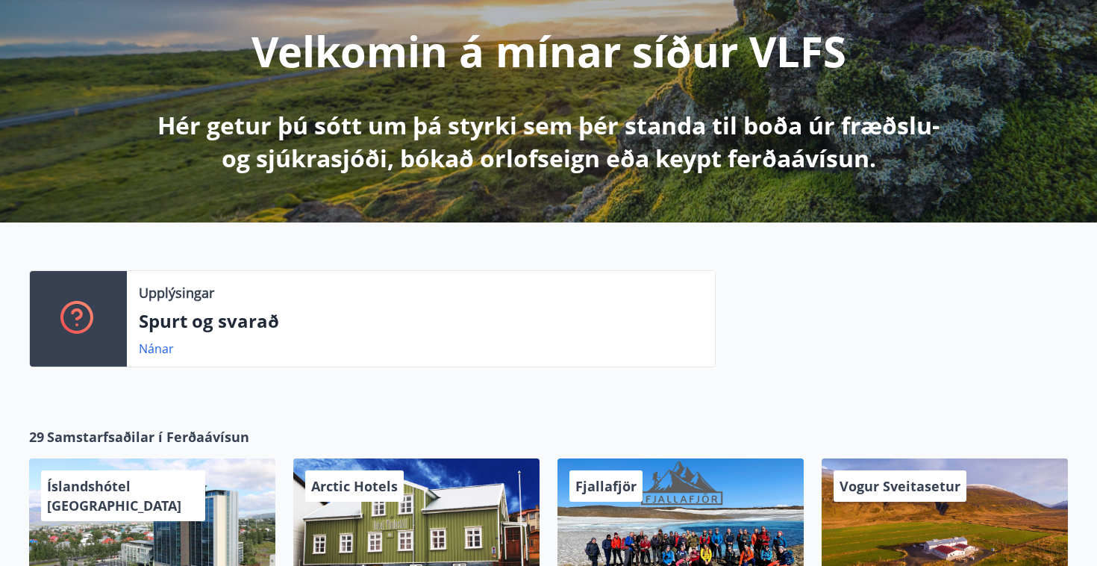
scroll to position [184, 0]
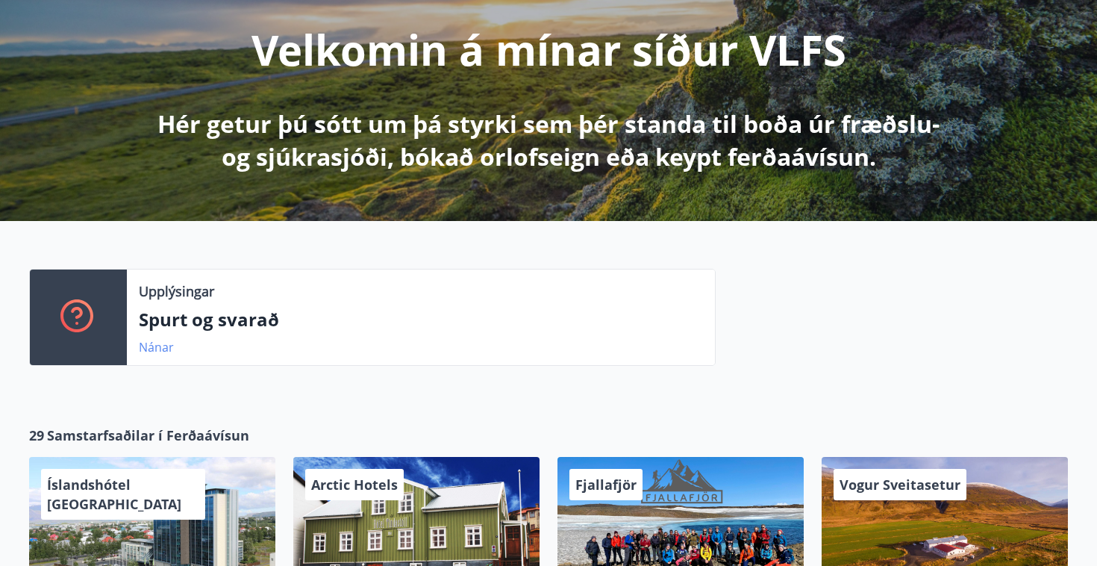
click at [154, 349] on link "Nánar" at bounding box center [156, 347] width 35 height 16
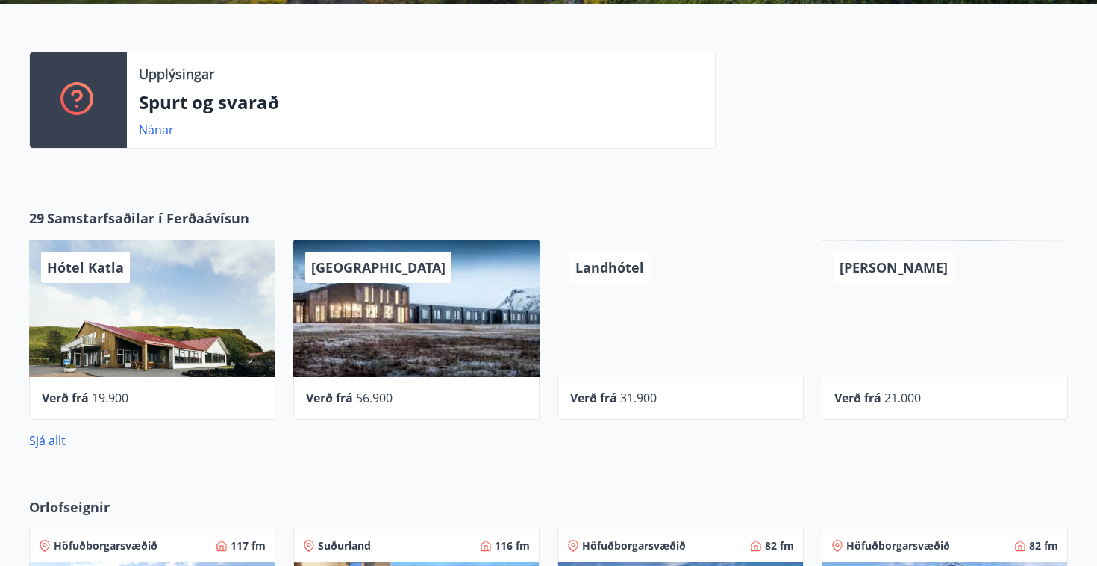
scroll to position [402, 0]
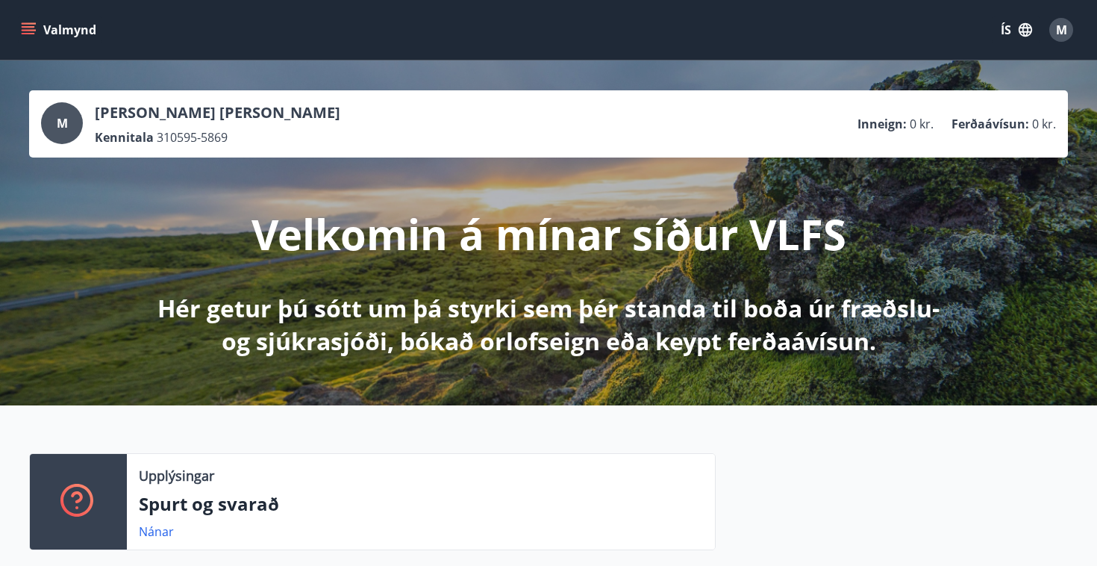
click at [42, 22] on button "Valmynd" at bounding box center [60, 29] width 84 height 27
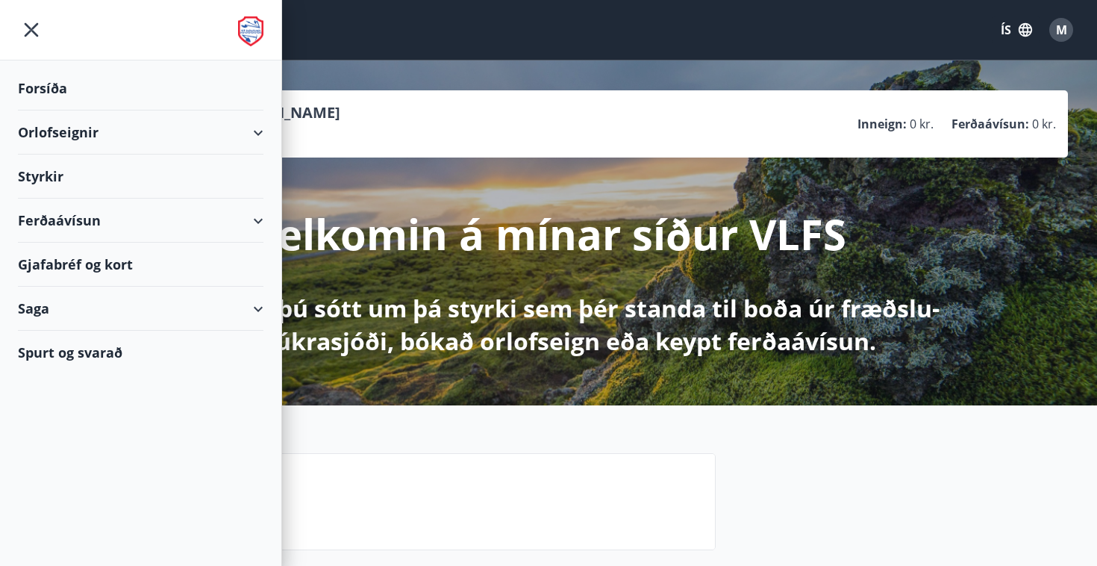
click at [37, 110] on div "Styrkir" at bounding box center [141, 88] width 246 height 44
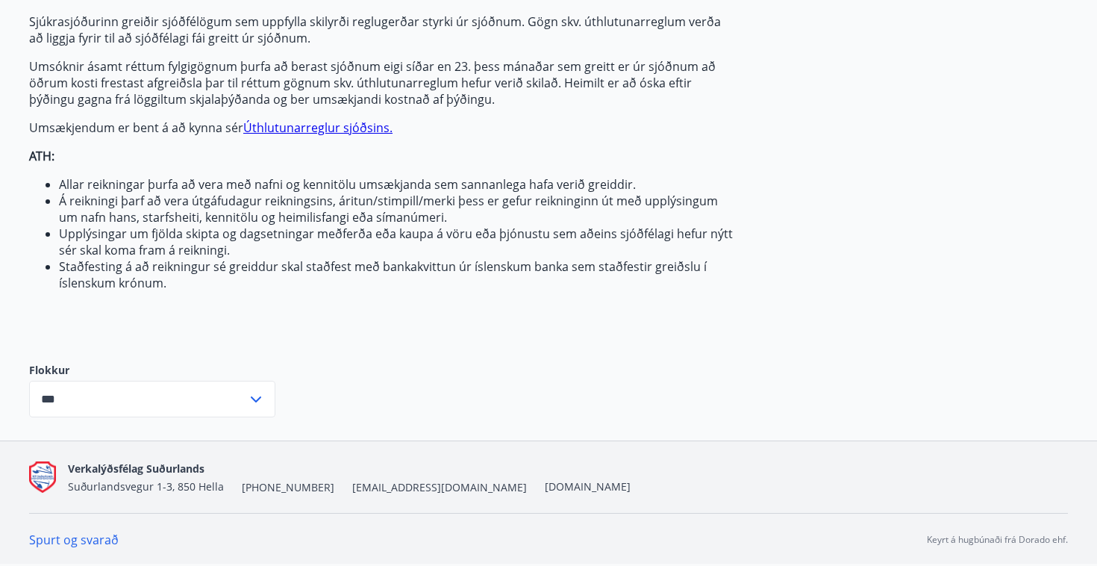
scroll to position [158, 0]
click at [239, 398] on input "***" at bounding box center [138, 399] width 218 height 37
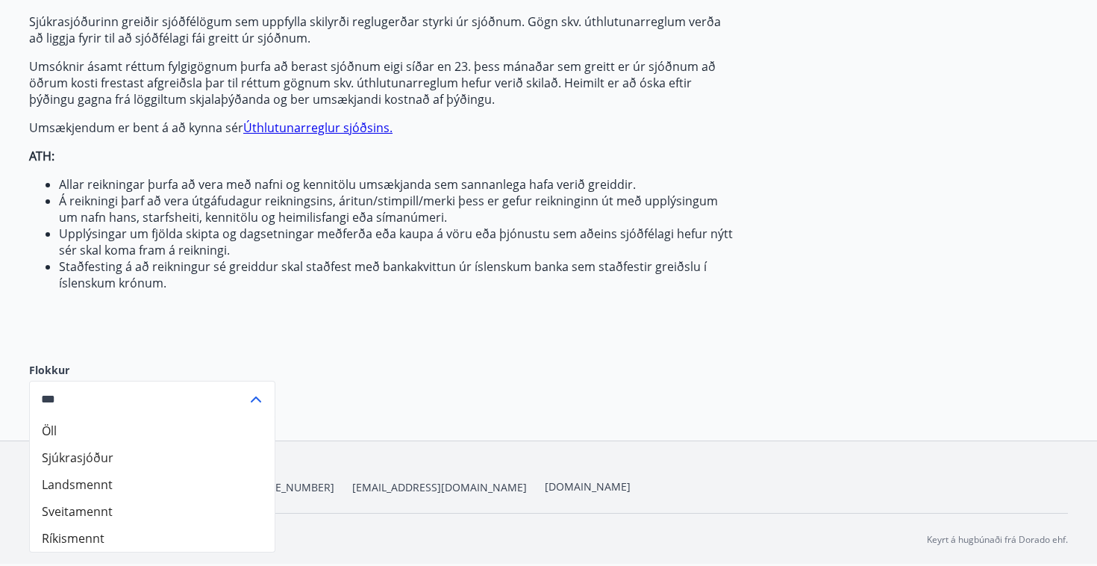
click at [125, 478] on li "Landsmennt" at bounding box center [152, 484] width 245 height 27
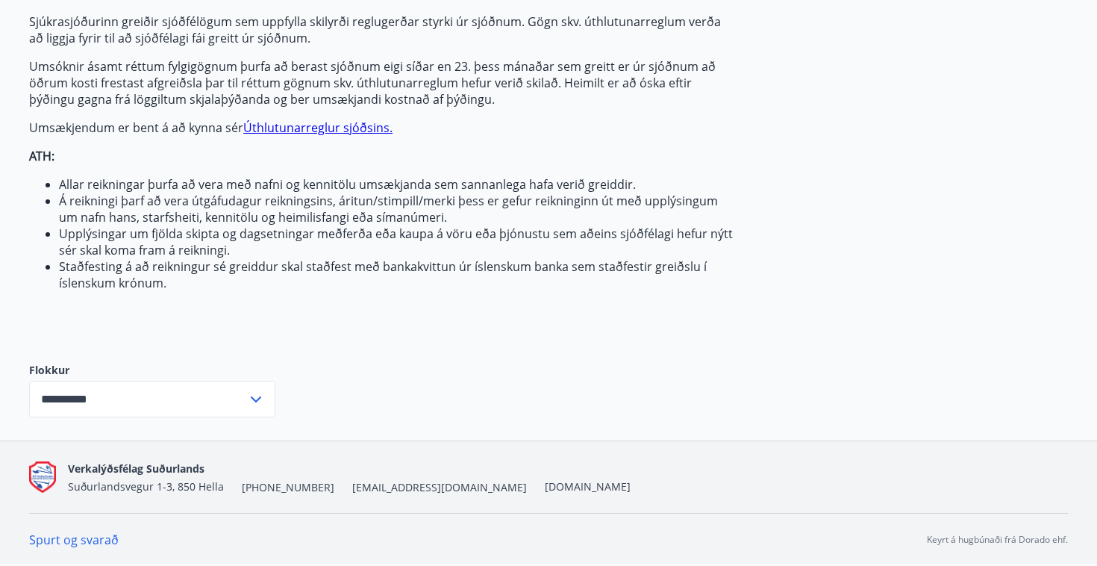
click at [137, 402] on input "**********" at bounding box center [138, 399] width 218 height 37
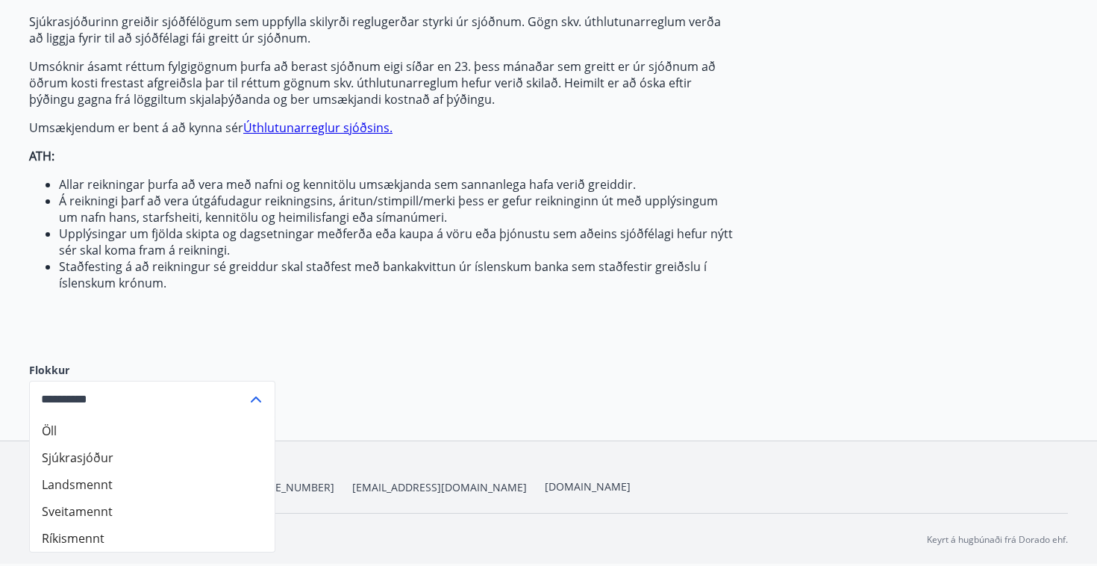
click at [116, 459] on li "Sjúkrasjóður" at bounding box center [152, 457] width 245 height 27
type input "**********"
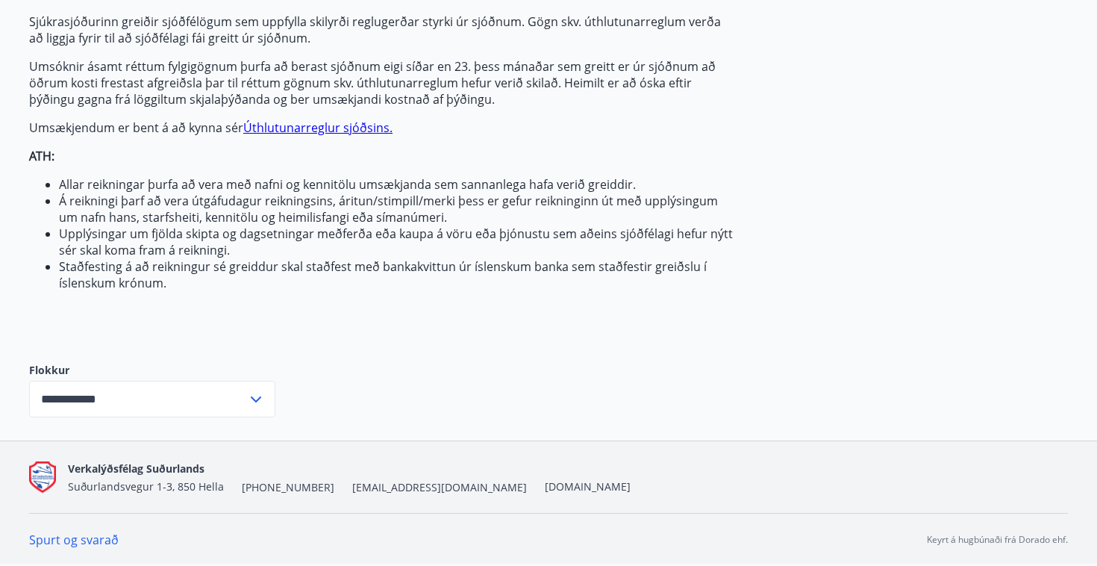
click at [205, 302] on div "Sjúkrasjóðurinn greiðir sjóðfélögum sem uppfylla skilyrði reglugerðar styrki úr…" at bounding box center [381, 175] width 705 height 325
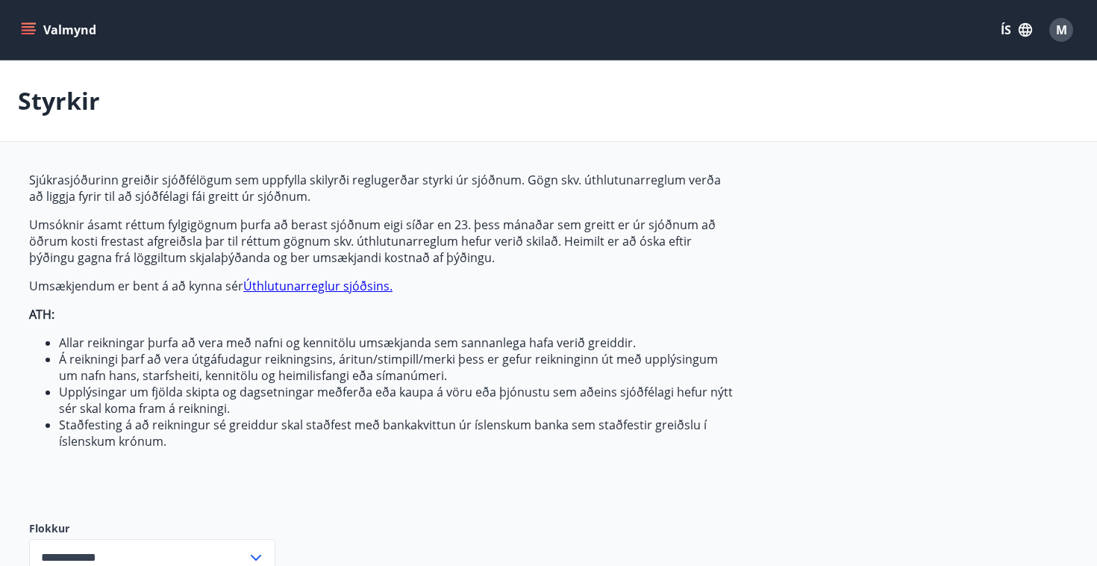
scroll to position [0, 0]
click at [1055, 21] on div "M" at bounding box center [1061, 30] width 24 height 24
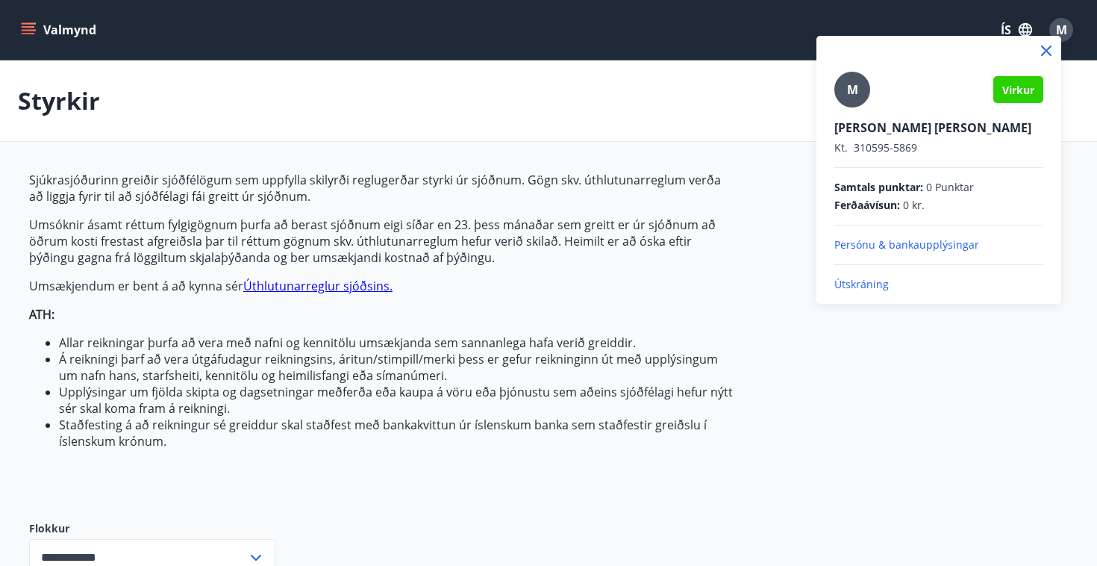
click at [1022, 93] on span "Virkur" at bounding box center [1018, 90] width 32 height 14
click at [1011, 87] on span "Virkur" at bounding box center [1018, 90] width 32 height 14
click at [1023, 22] on div at bounding box center [548, 283] width 1097 height 566
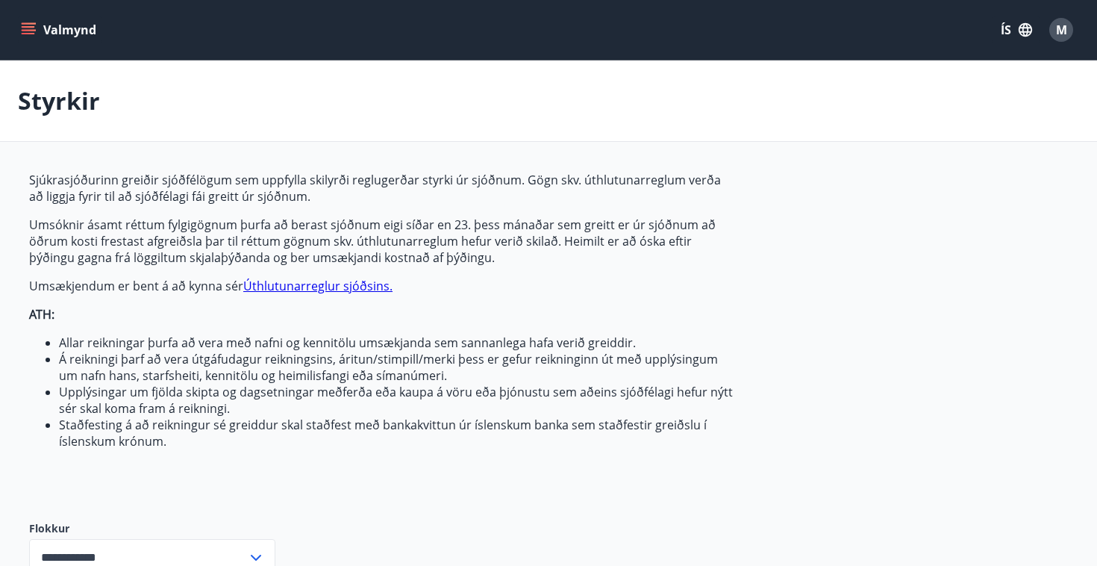
click at [1024, 31] on icon "button" at bounding box center [1025, 30] width 16 height 16
click at [849, 95] on span "English" at bounding box center [838, 94] width 37 height 14
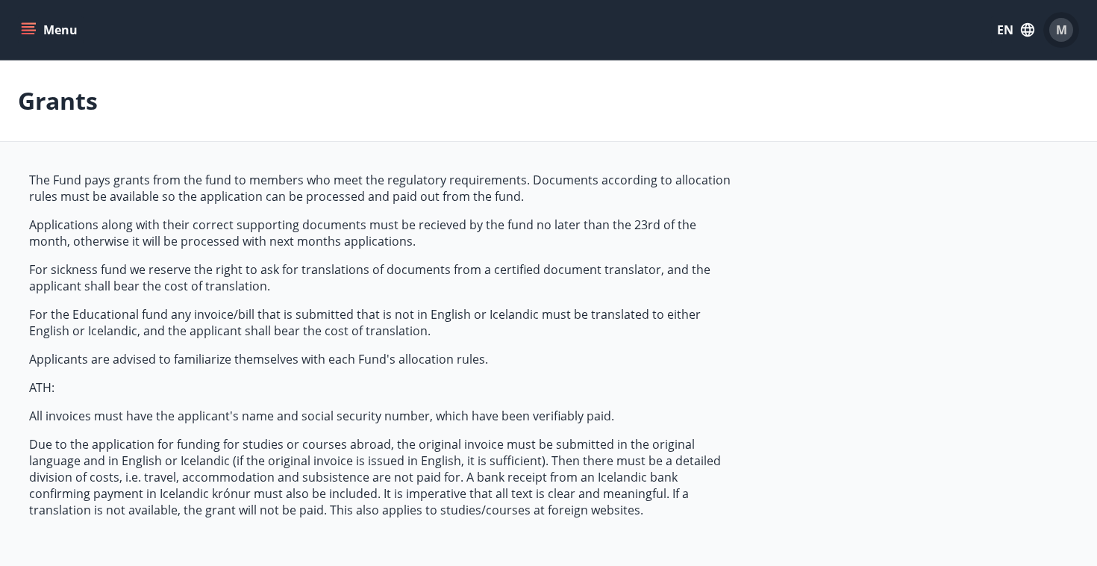
click at [1057, 26] on span "M" at bounding box center [1061, 30] width 11 height 16
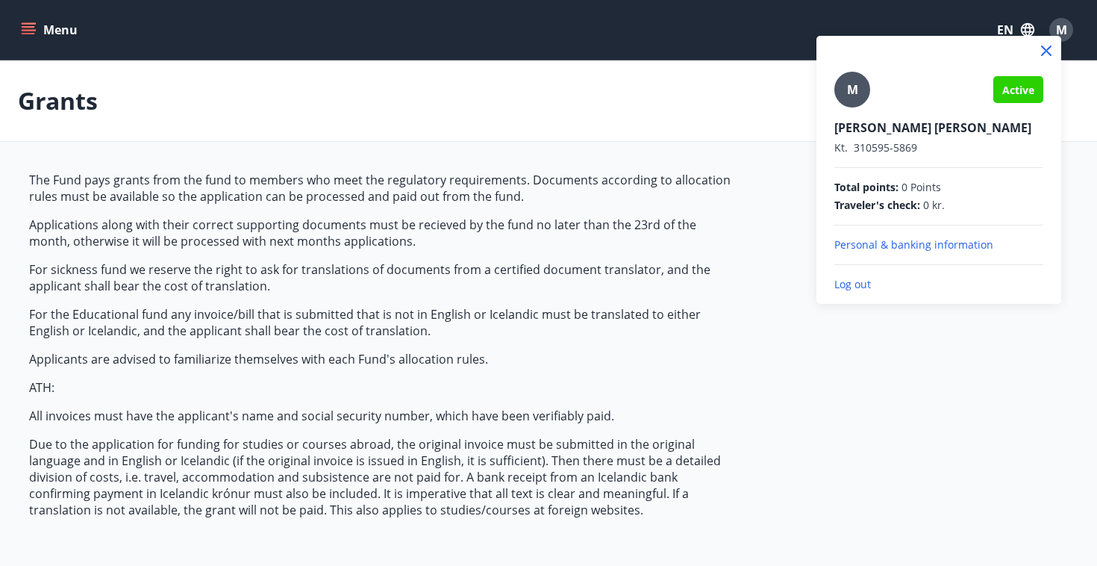
click at [849, 244] on p "Personal & banking information" at bounding box center [938, 244] width 209 height 15
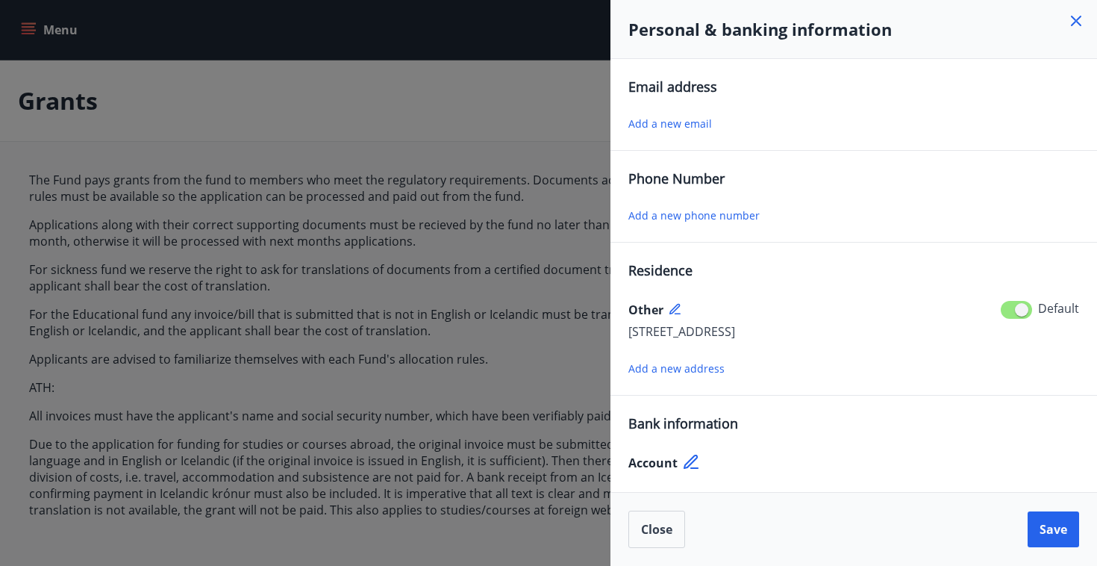
click at [670, 119] on span "Add a new email" at bounding box center [670, 123] width 84 height 14
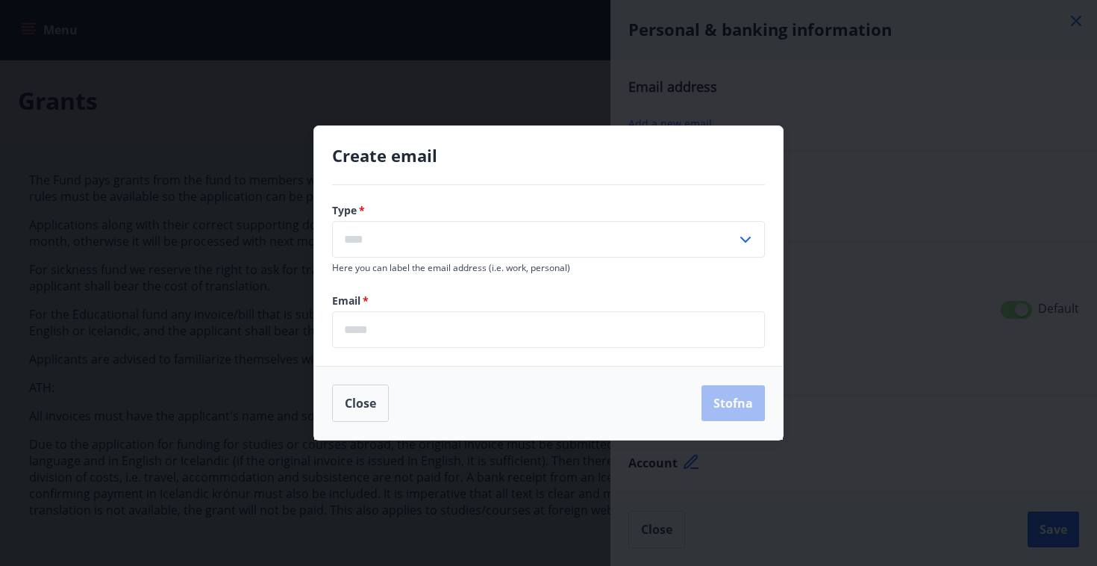
click at [385, 248] on input "text" at bounding box center [534, 239] width 405 height 37
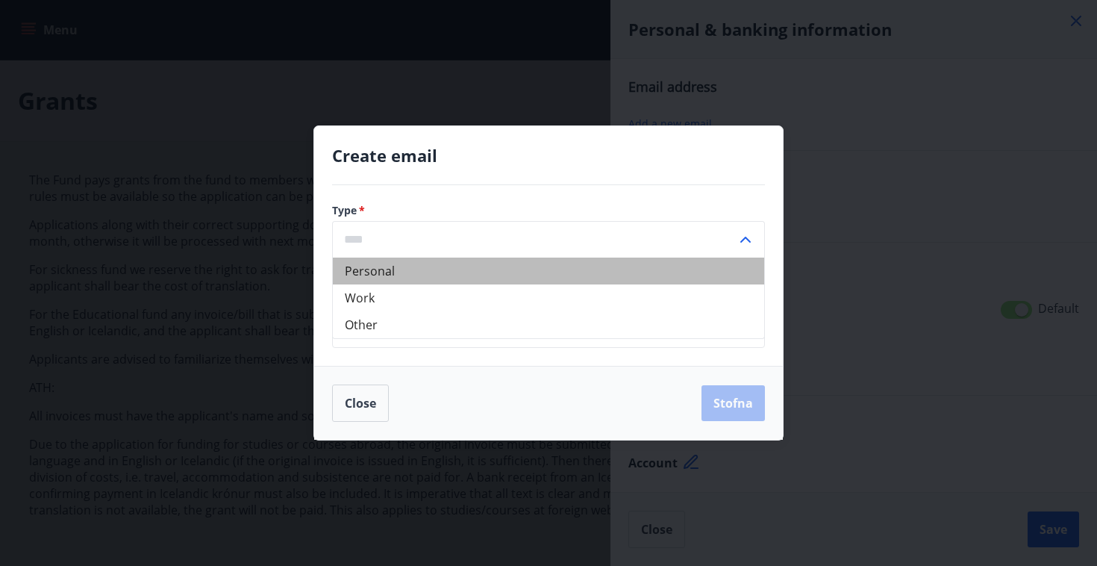
click at [379, 274] on li "Personal" at bounding box center [548, 270] width 431 height 27
type input "********"
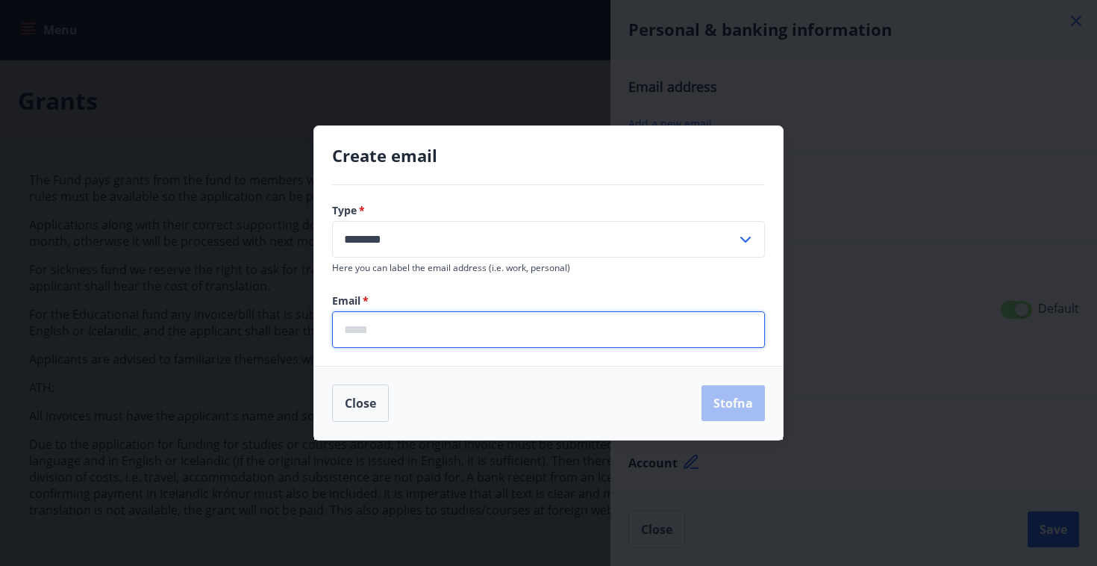
click at [385, 315] on input "email" at bounding box center [548, 329] width 433 height 37
type input "**********"
click at [748, 407] on button "Stofna" at bounding box center [733, 403] width 63 height 36
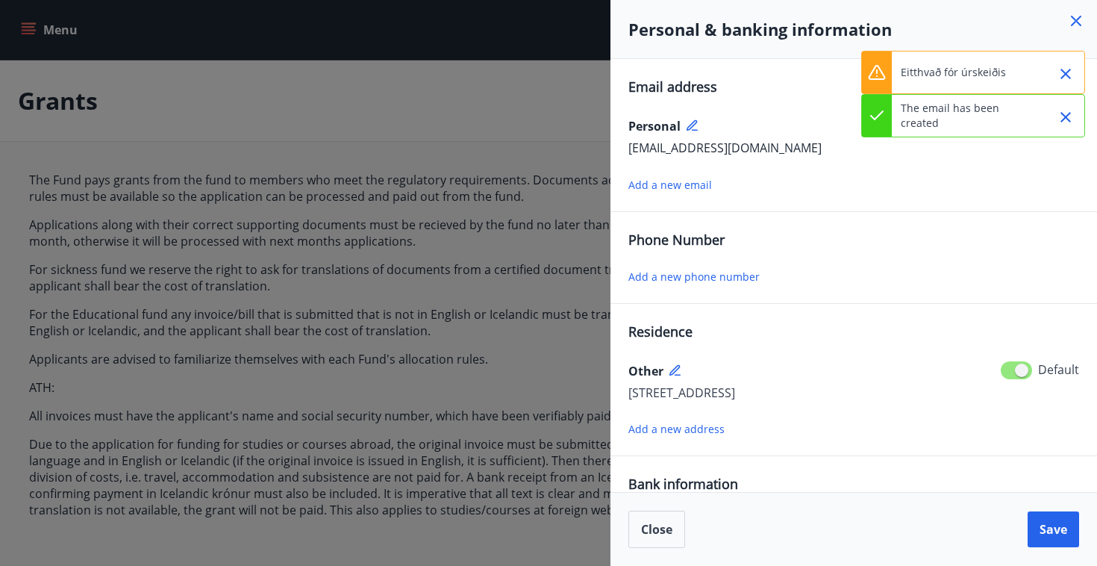
click at [1078, 73] on button "Close" at bounding box center [1065, 73] width 25 height 25
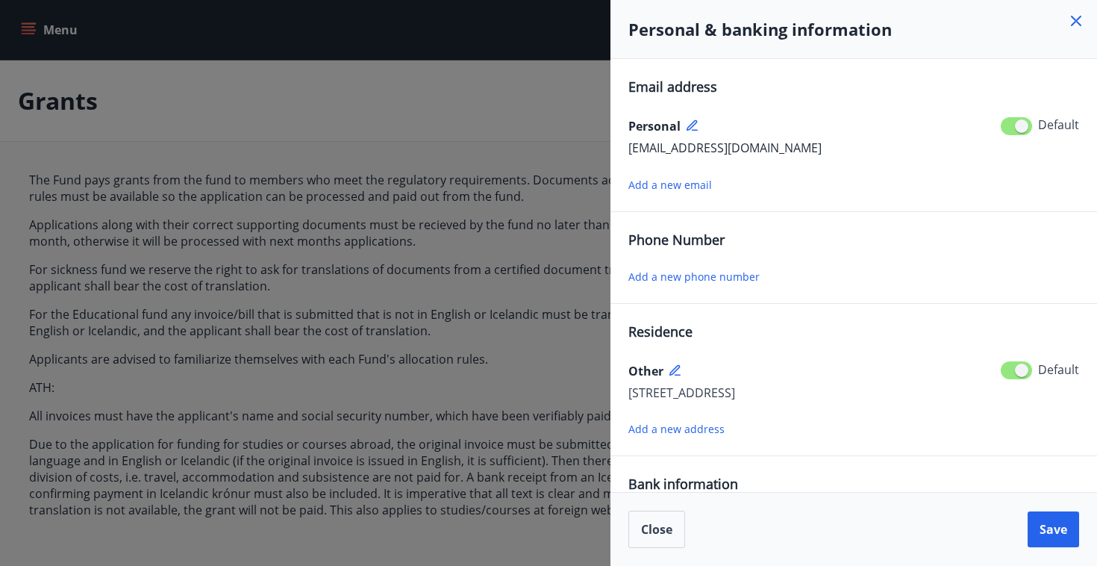
click at [678, 275] on span "Add a new phone number" at bounding box center [693, 276] width 131 height 14
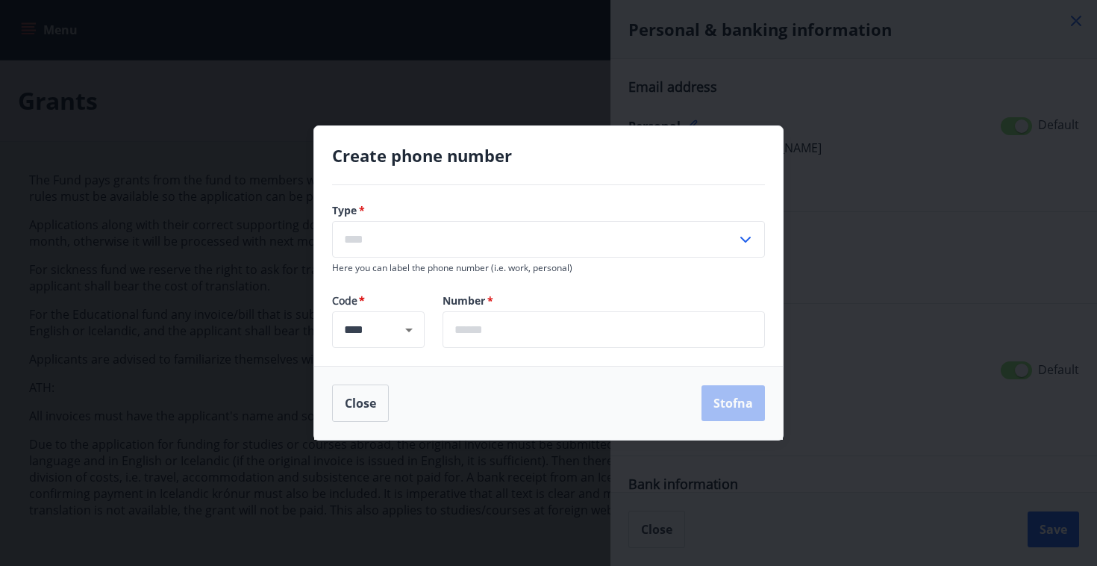
click at [499, 239] on input "text" at bounding box center [534, 239] width 405 height 37
click at [434, 269] on li "Mobile" at bounding box center [548, 270] width 431 height 27
type input "******"
click at [415, 326] on icon "Open" at bounding box center [409, 330] width 18 height 18
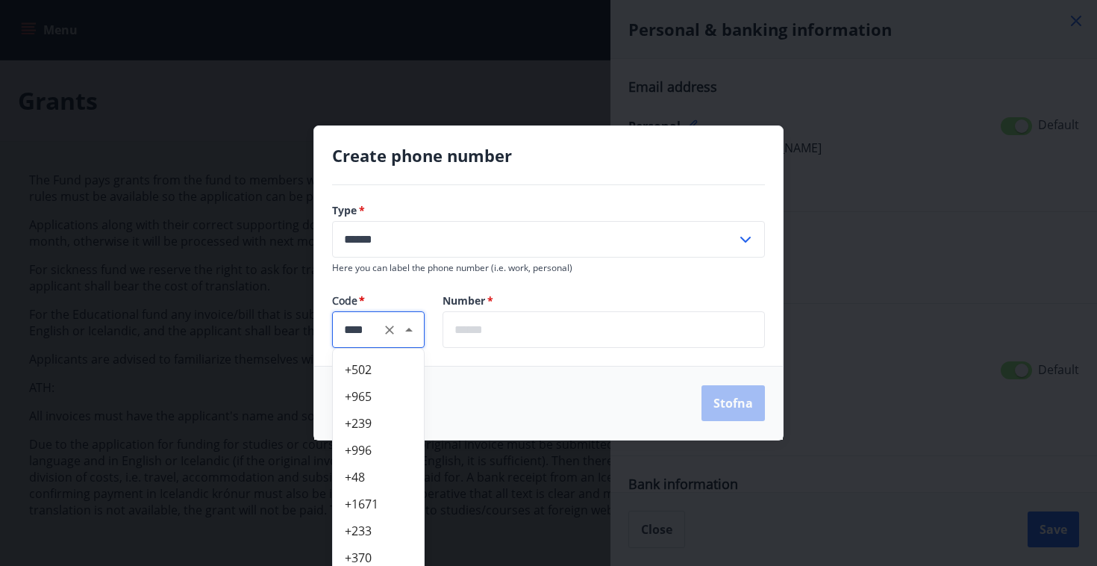
scroll to position [706, 0]
click at [360, 478] on li "+48" at bounding box center [378, 468] width 91 height 27
type input "***"
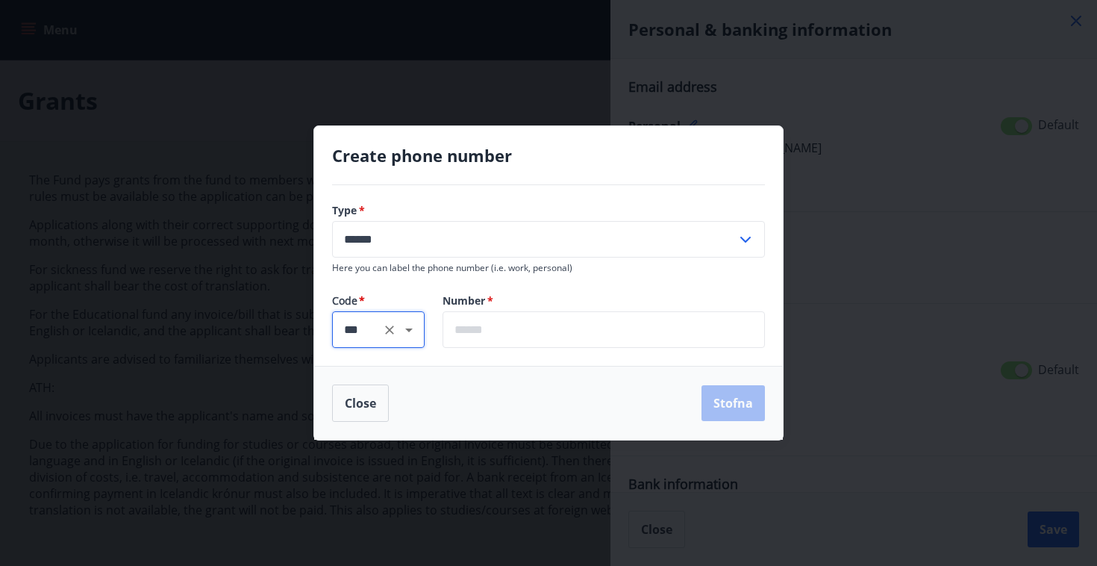
click at [487, 320] on input "text" at bounding box center [604, 329] width 322 height 37
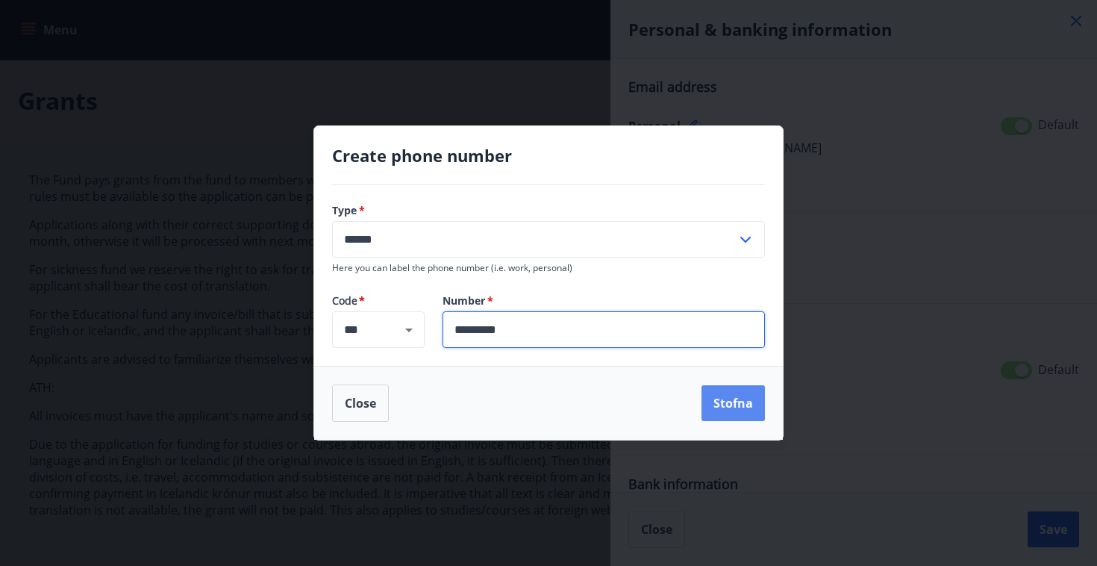
type input "*********"
click at [732, 404] on button "Stofna" at bounding box center [733, 403] width 63 height 36
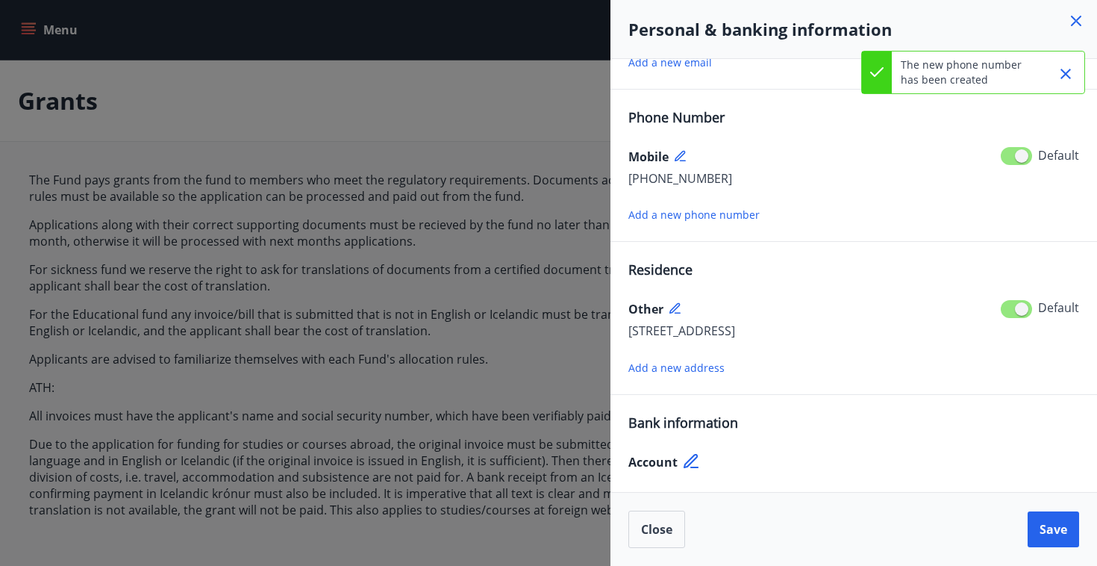
scroll to position [122, 0]
click at [690, 466] on icon at bounding box center [693, 462] width 18 height 18
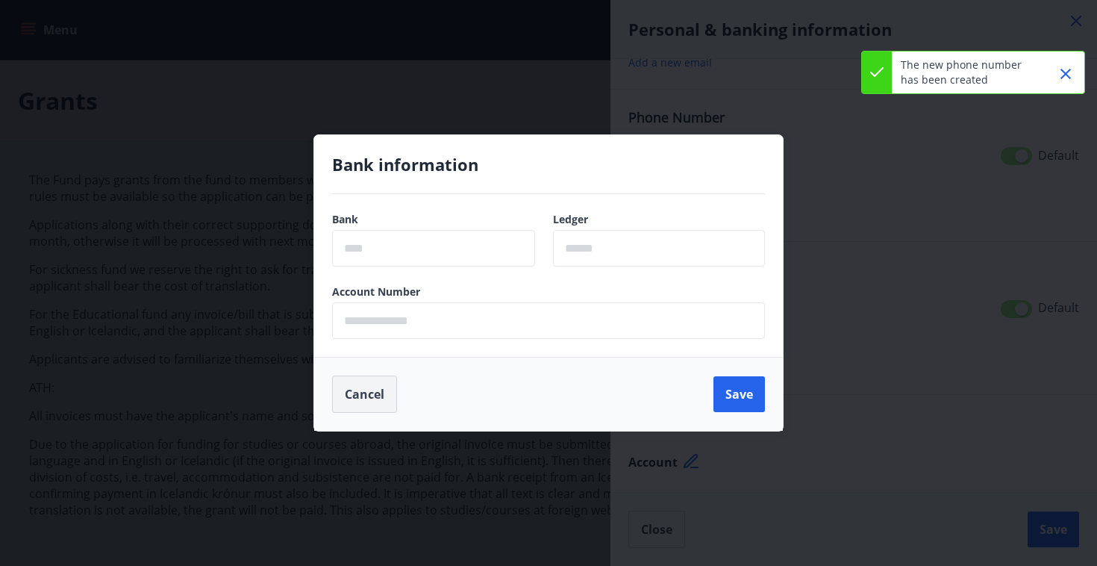
click at [356, 387] on button "Cancel" at bounding box center [364, 393] width 65 height 37
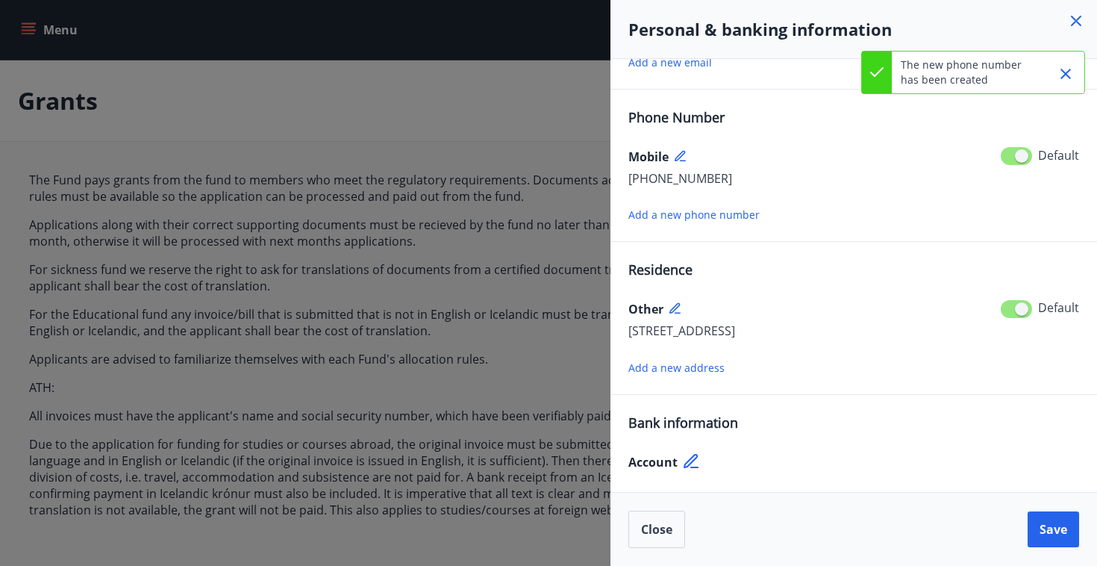
click at [1067, 75] on icon "Close" at bounding box center [1066, 74] width 10 height 10
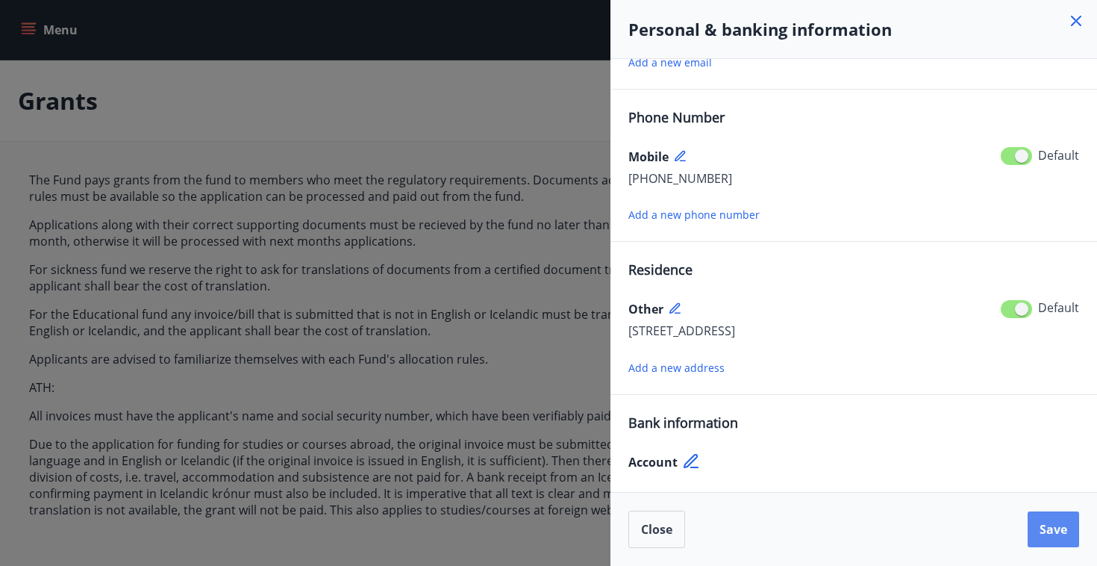
click at [1061, 521] on span "Save" at bounding box center [1054, 529] width 28 height 16
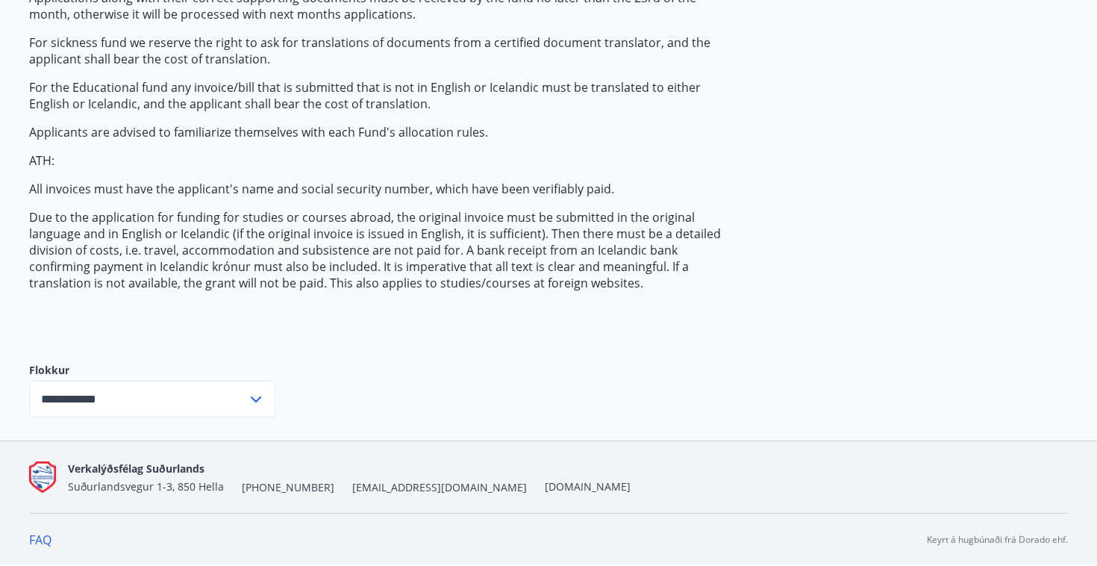
scroll to position [227, 0]
click at [247, 397] on icon at bounding box center [256, 399] width 18 height 18
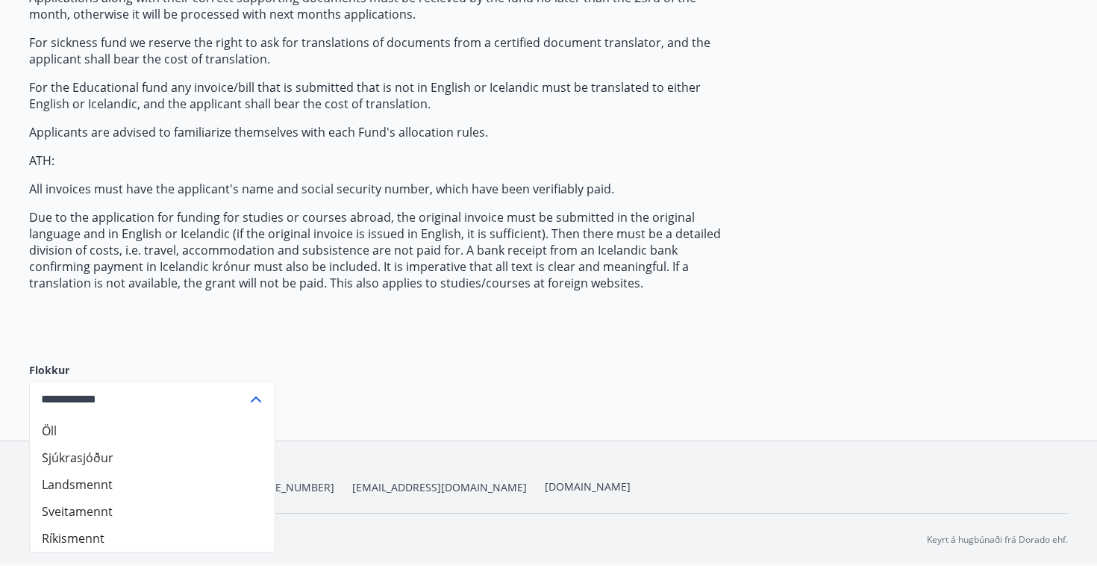
click at [94, 449] on li "Sjúkrasjóður" at bounding box center [152, 457] width 245 height 27
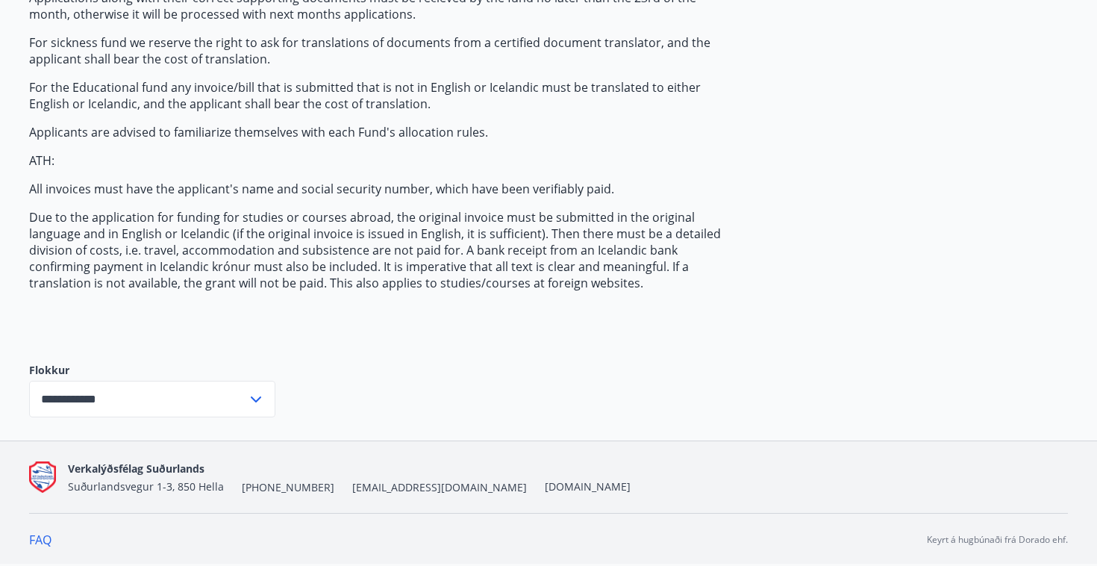
click at [248, 401] on icon at bounding box center [256, 399] width 18 height 18
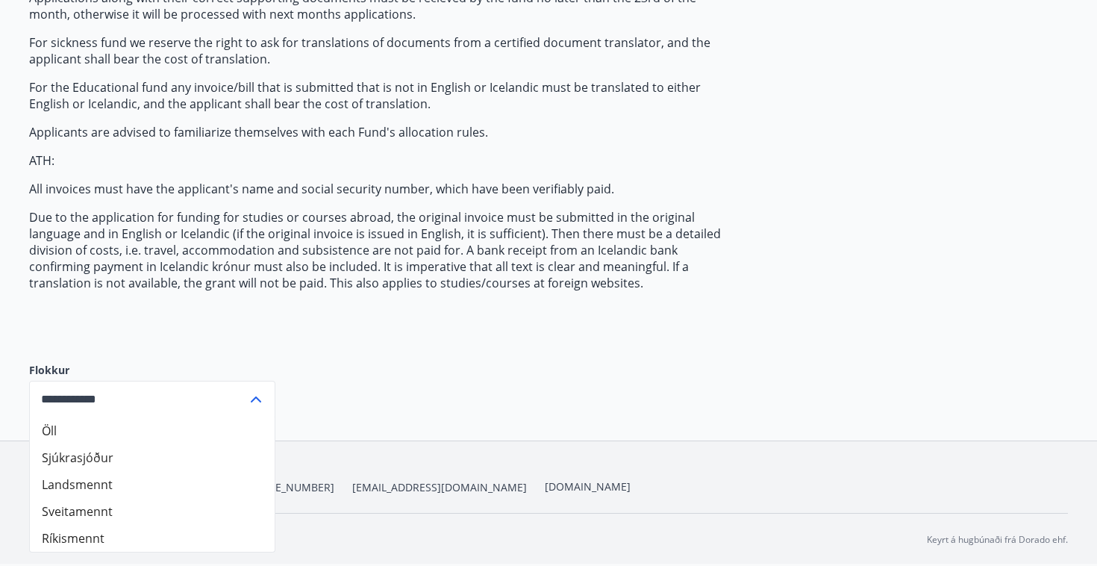
click at [149, 484] on li "Landsmennt" at bounding box center [152, 484] width 245 height 27
type input "**********"
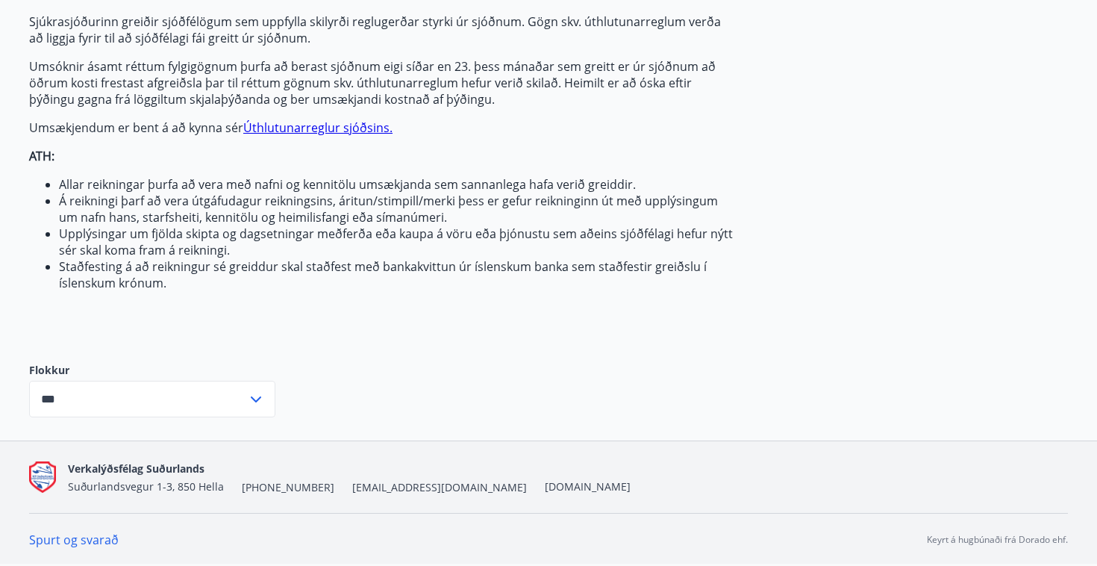
scroll to position [158, 0]
click at [247, 399] on icon at bounding box center [256, 399] width 18 height 18
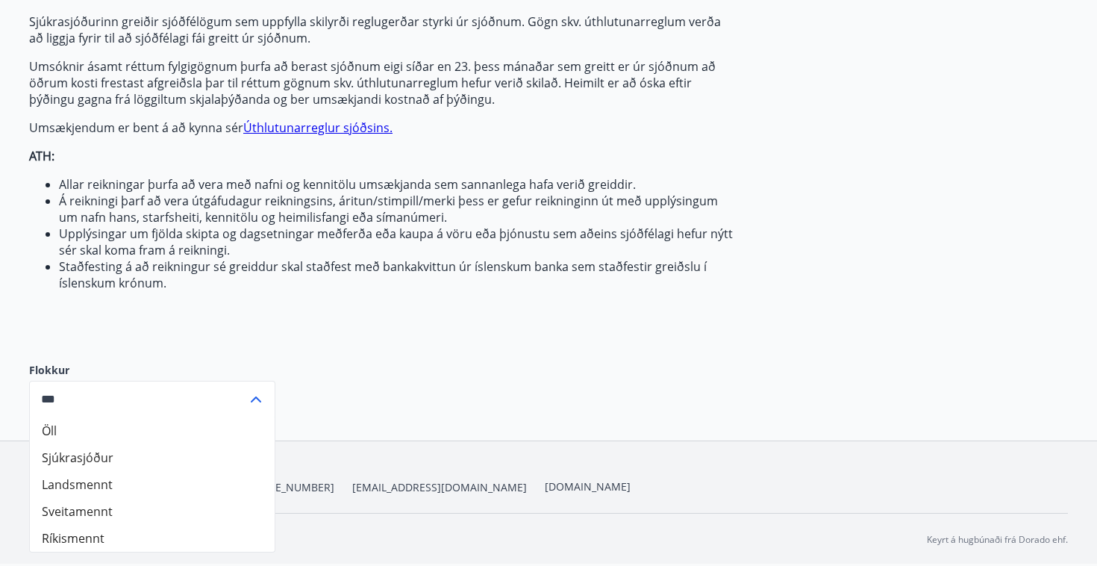
click at [88, 490] on li "Landsmennt" at bounding box center [152, 484] width 245 height 27
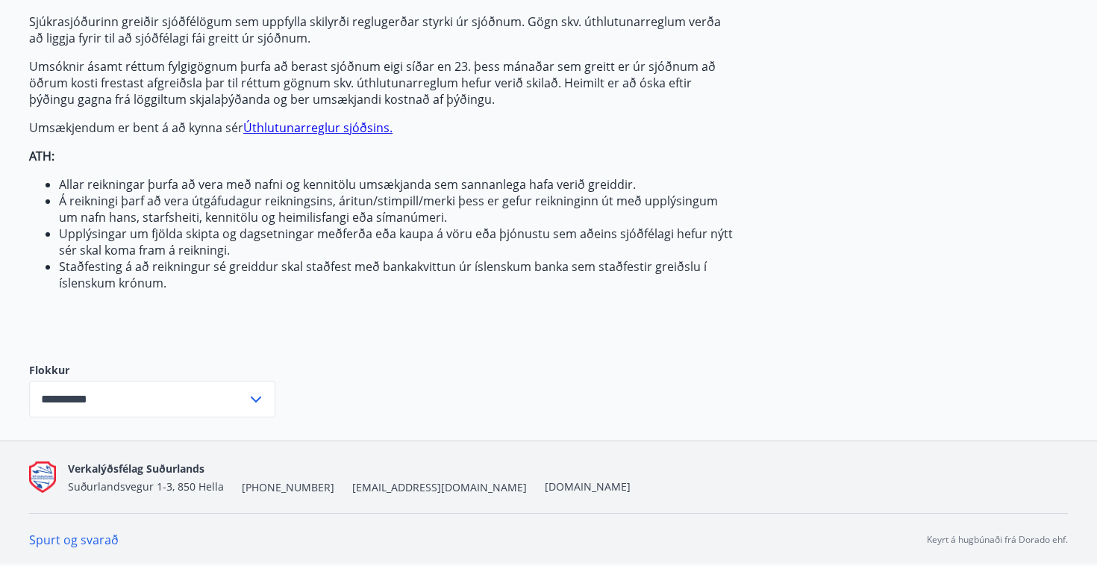
click at [154, 402] on input "**********" at bounding box center [138, 399] width 218 height 37
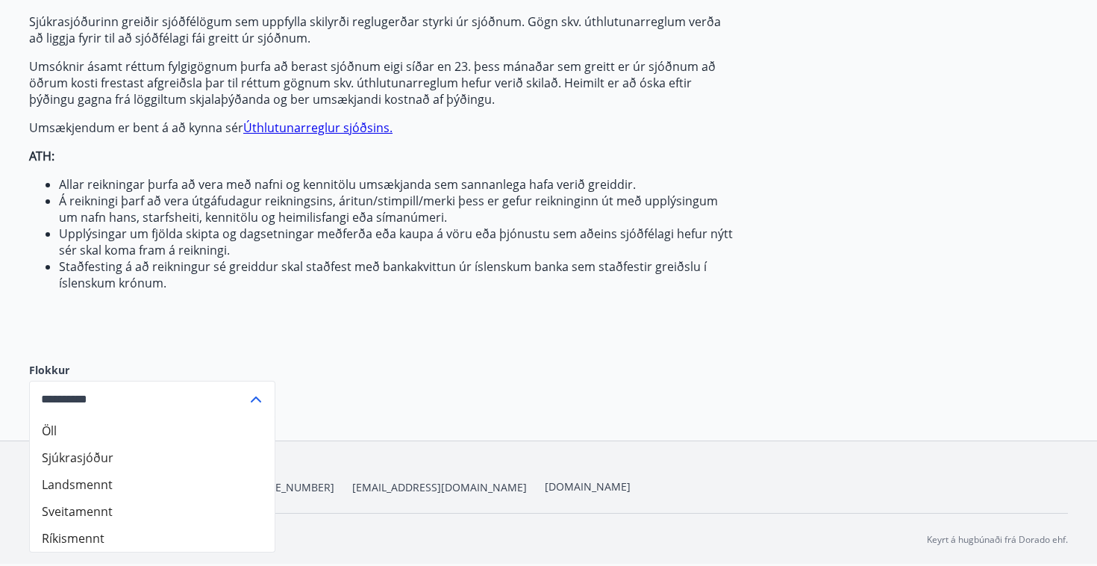
click at [136, 461] on li "Sjúkrasjóður" at bounding box center [152, 457] width 245 height 27
type input "**********"
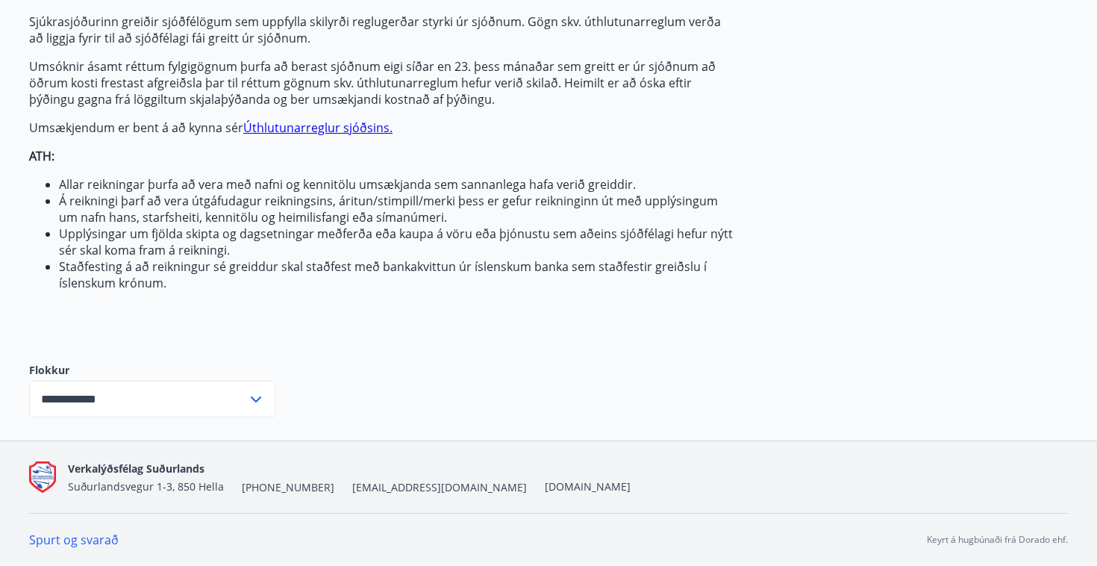
click at [188, 332] on div "Sjúkrasjóðurinn greiðir sjóðfélögum sem uppfylla skilyrði reglugerðar styrki úr…" at bounding box center [381, 175] width 705 height 325
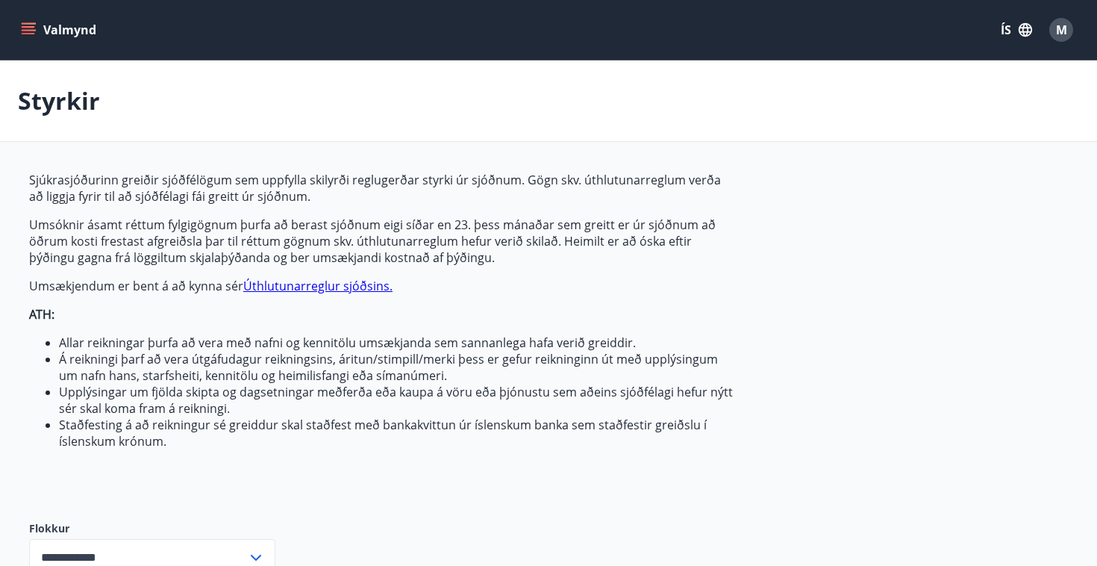
scroll to position [0, 0]
